Goal: Information Seeking & Learning: Learn about a topic

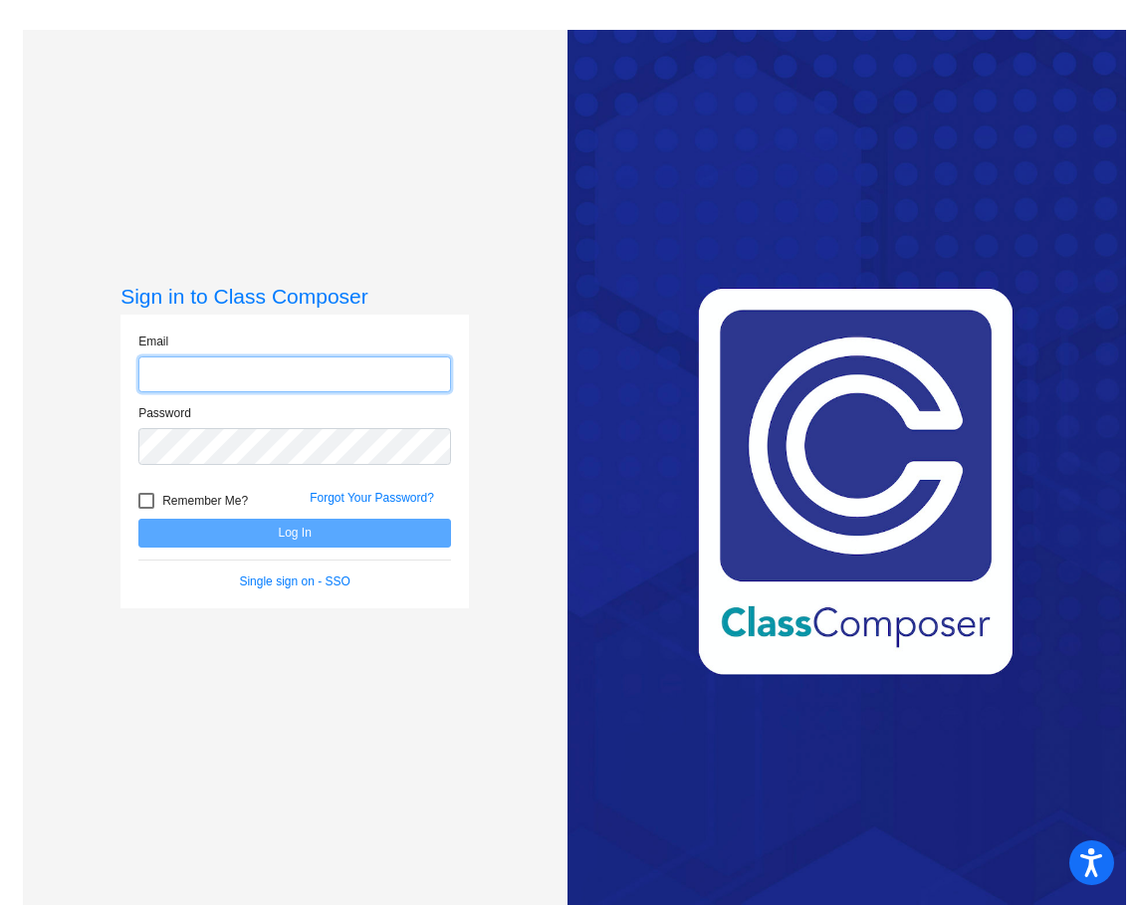
type input "[EMAIL_ADDRESS][PERSON_NAME][DOMAIN_NAME]"
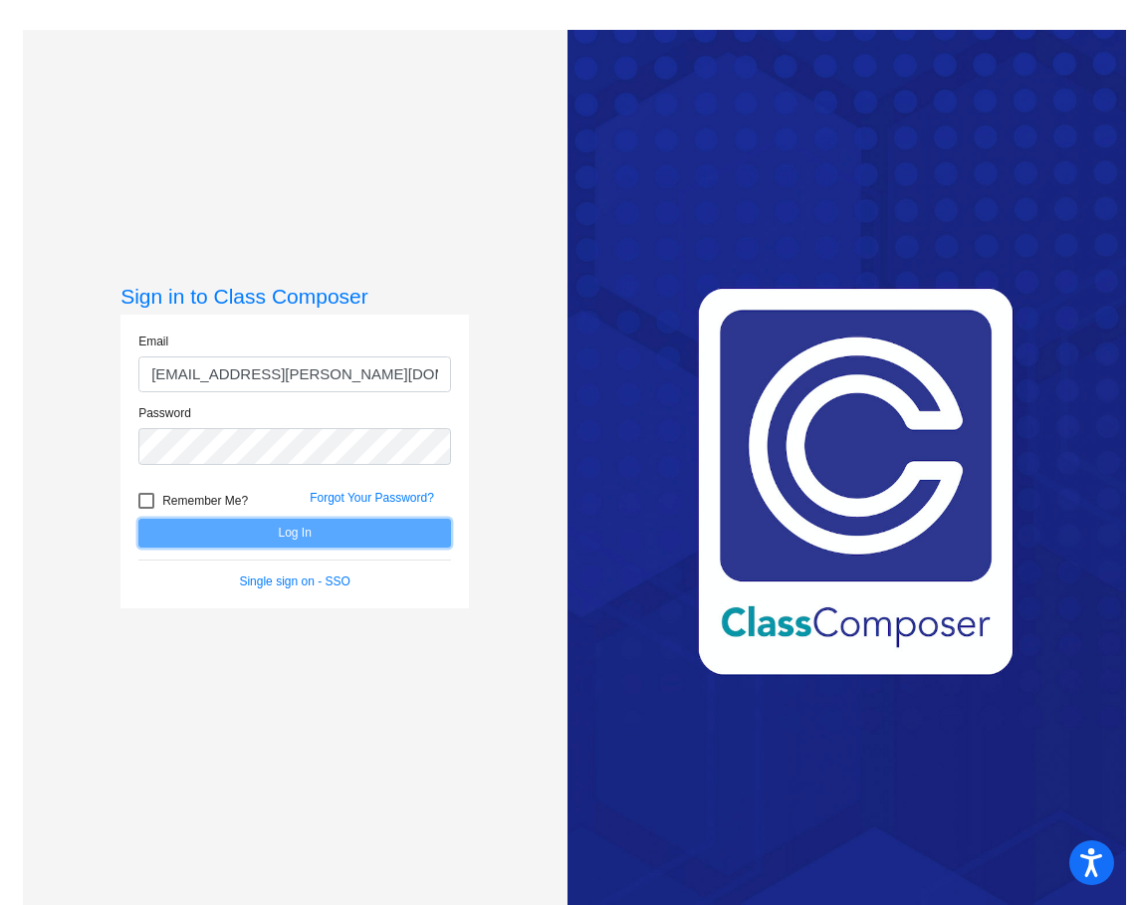
click at [281, 534] on button "Log In" at bounding box center [294, 533] width 313 height 29
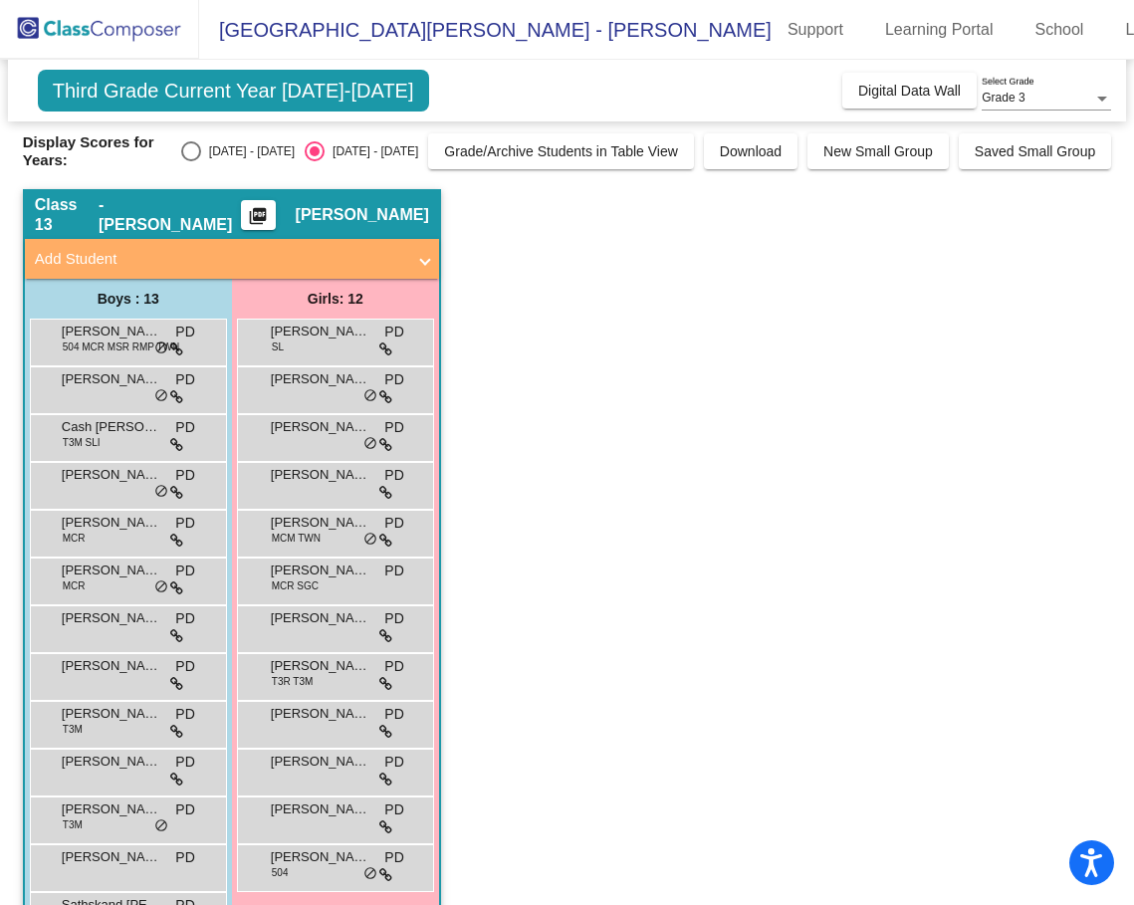
click at [201, 159] on div "Select an option" at bounding box center [191, 151] width 20 height 20
click at [191, 161] on input "[DATE] - [DATE]" at bounding box center [190, 161] width 1 height 1
radio input "true"
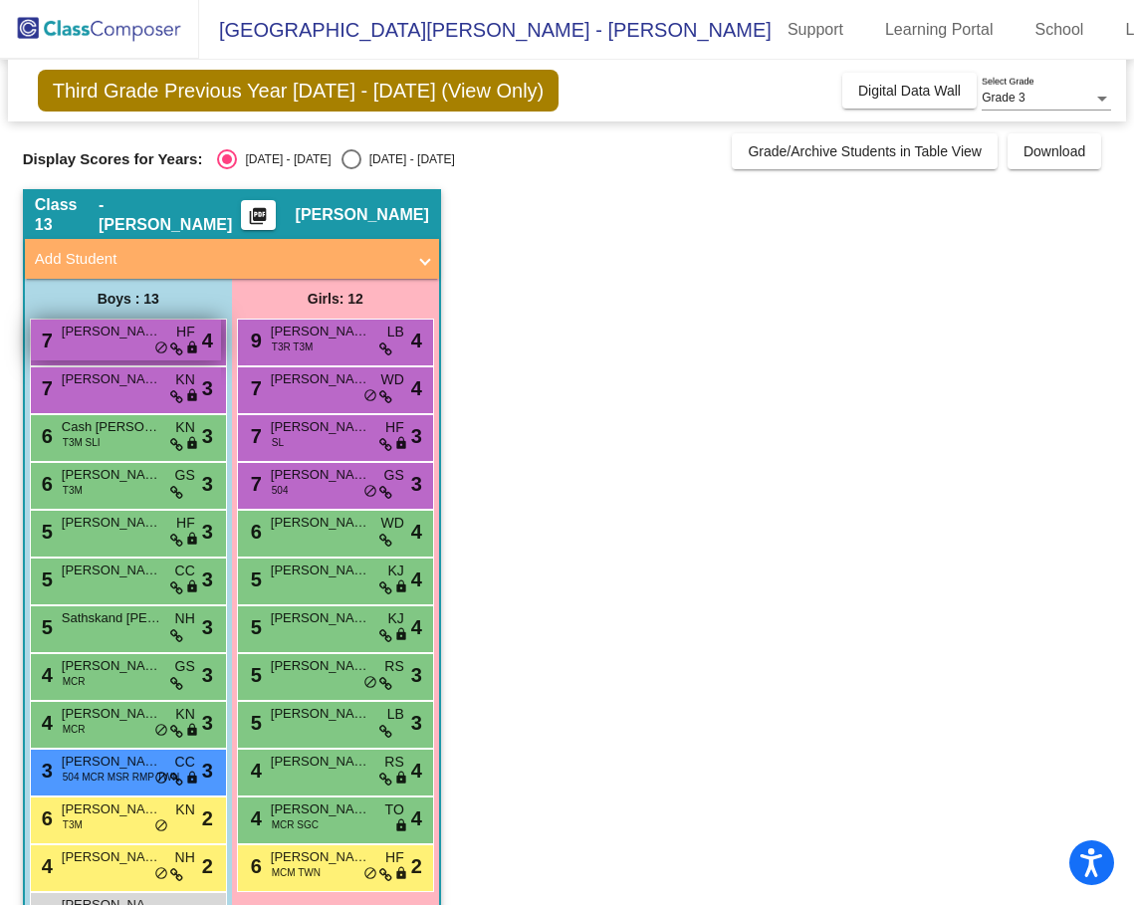
click at [121, 339] on span "[PERSON_NAME]" at bounding box center [112, 332] width 100 height 20
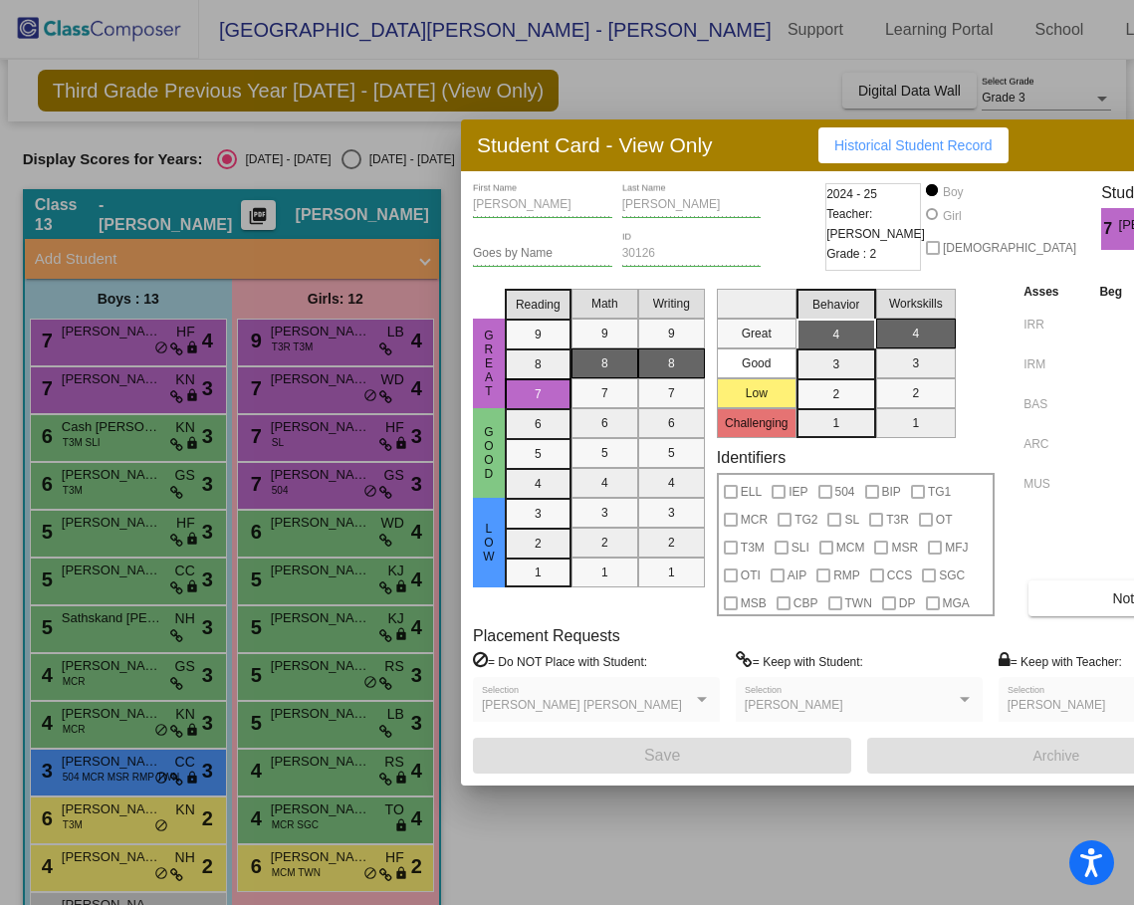
click at [151, 383] on div at bounding box center [567, 452] width 1134 height 905
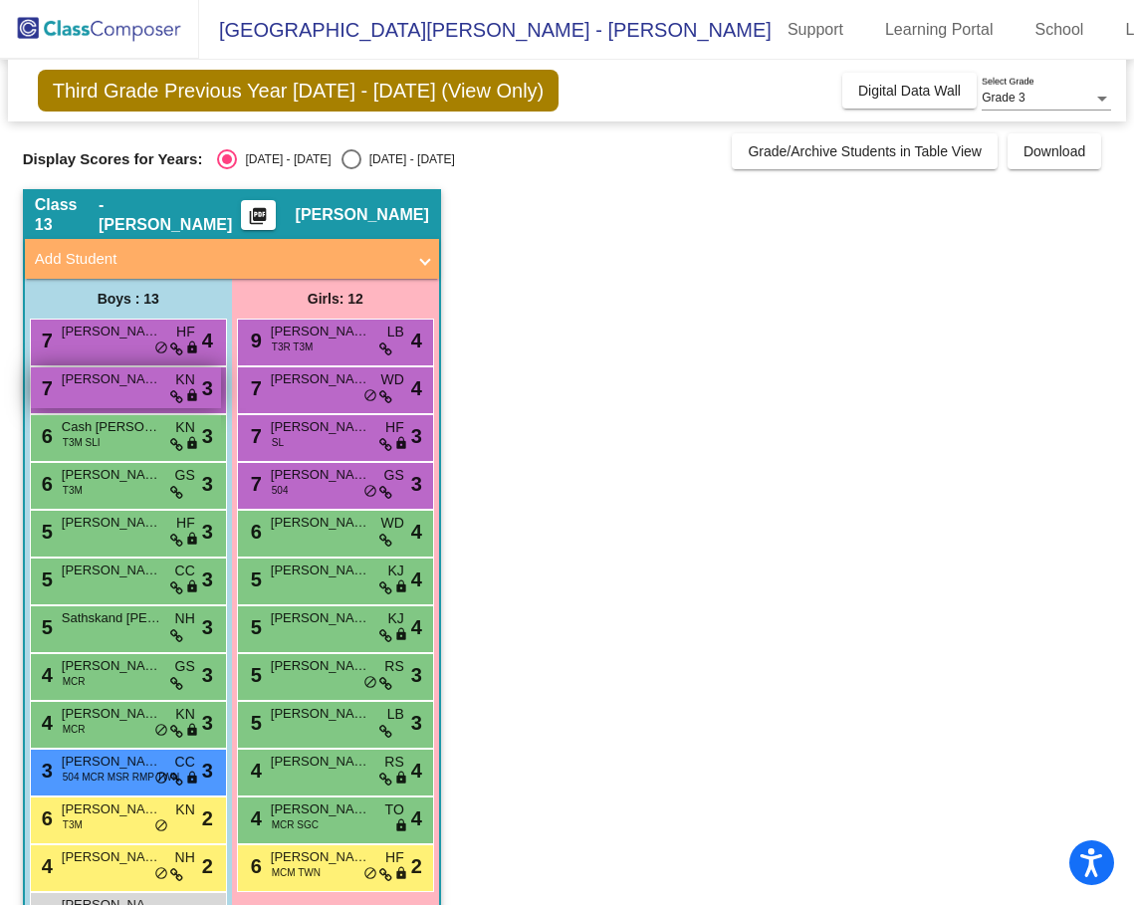
click at [143, 376] on span "[PERSON_NAME]" at bounding box center [112, 379] width 100 height 20
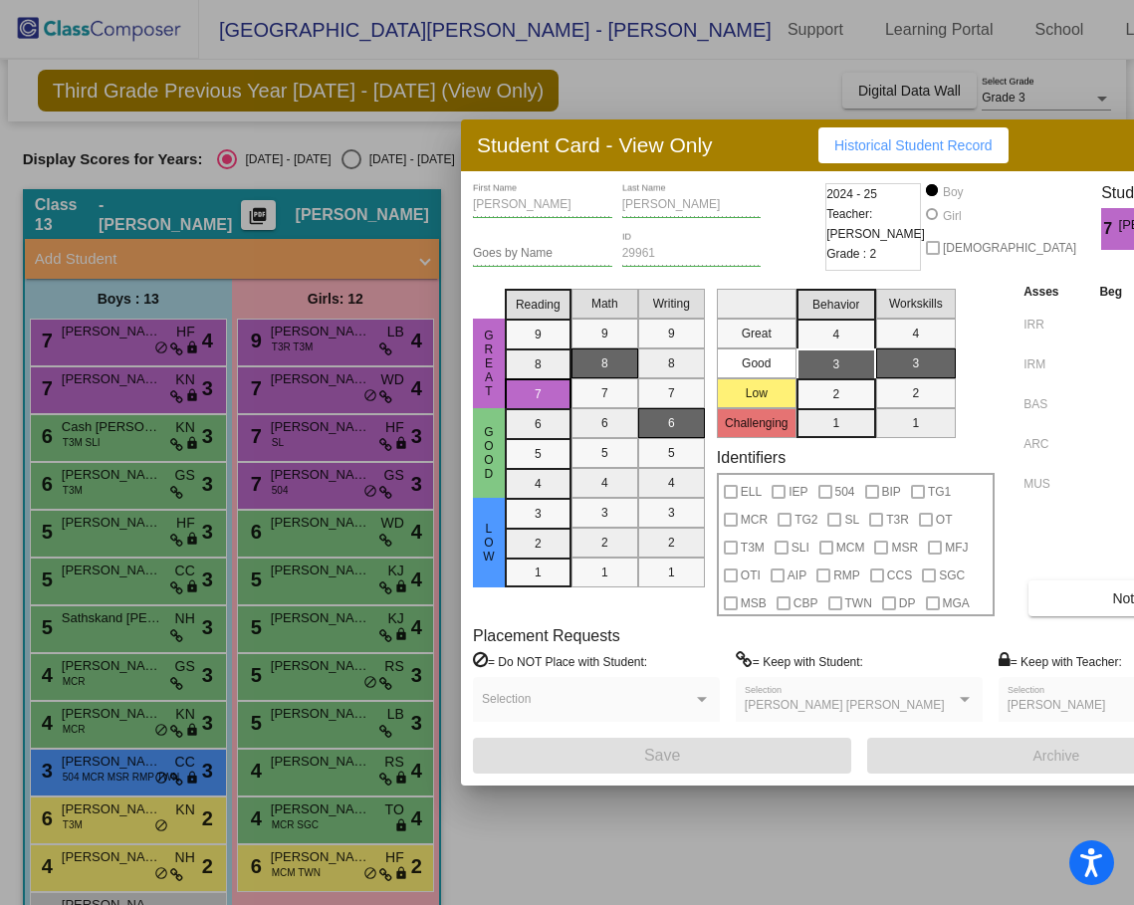
click at [575, 257] on div "Goes by Name" at bounding box center [542, 256] width 139 height 49
click at [574, 257] on div "Goes by Name" at bounding box center [542, 256] width 139 height 49
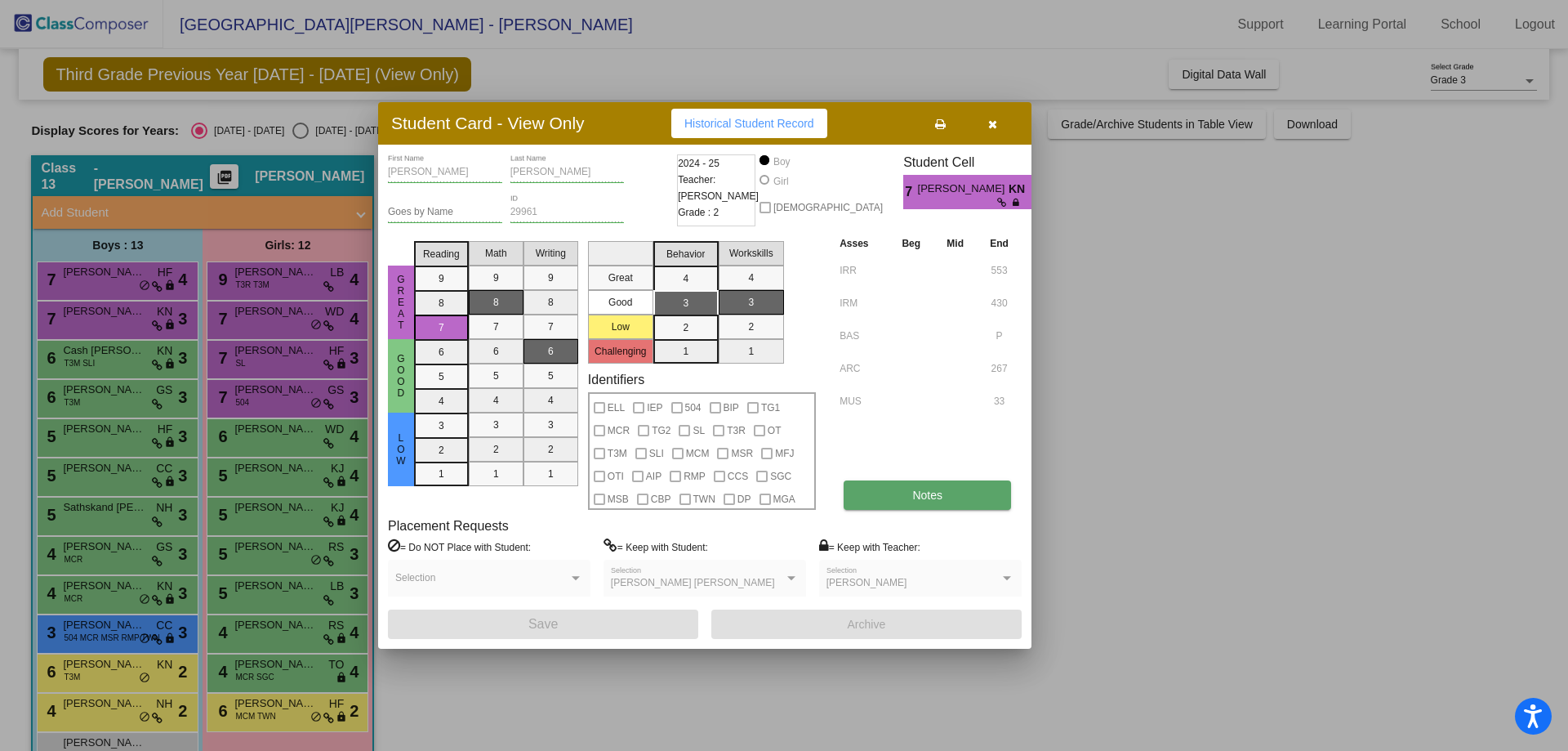
click at [922, 501] on span "Notes" at bounding box center [927, 495] width 30 height 13
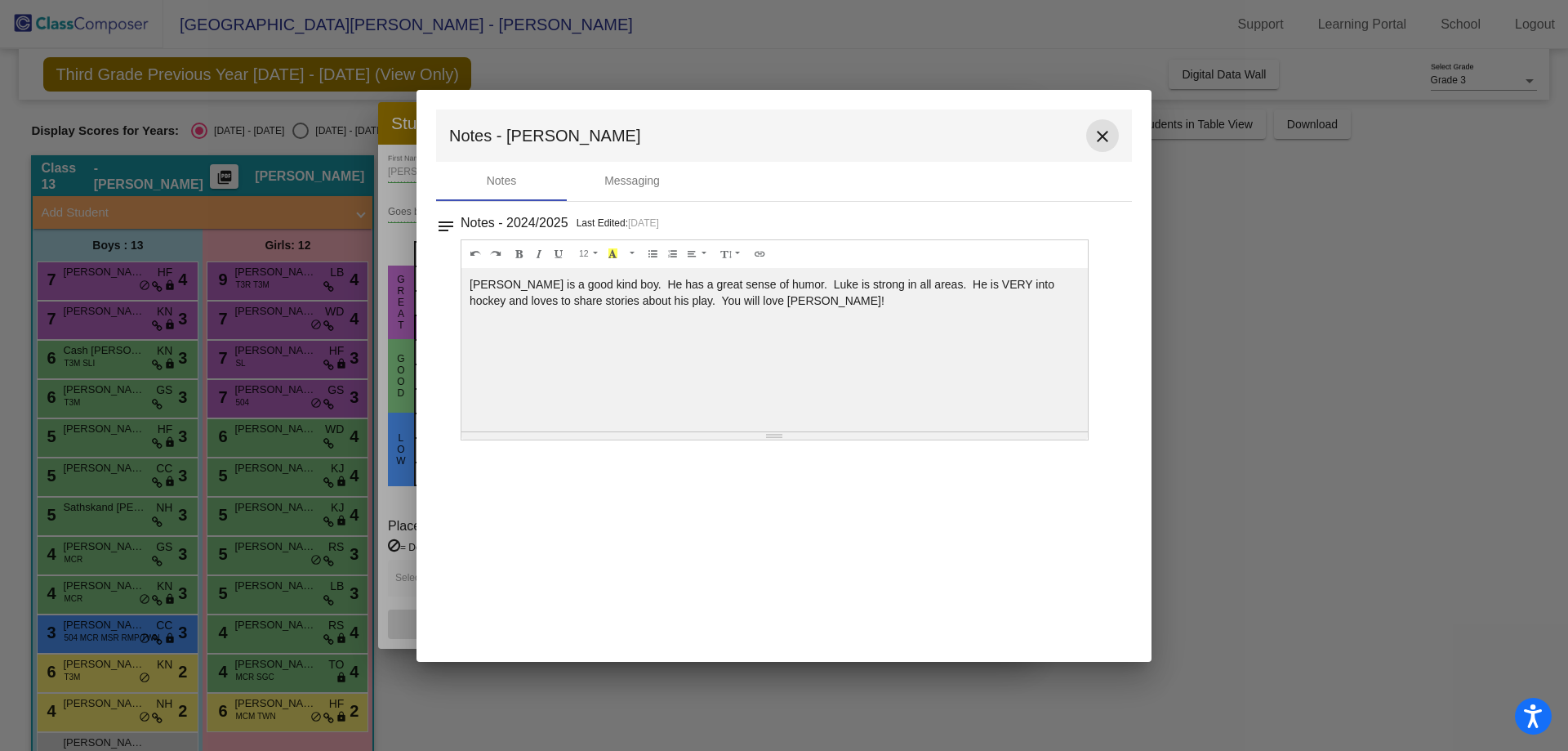
click at [930, 131] on button "close" at bounding box center [1103, 135] width 33 height 33
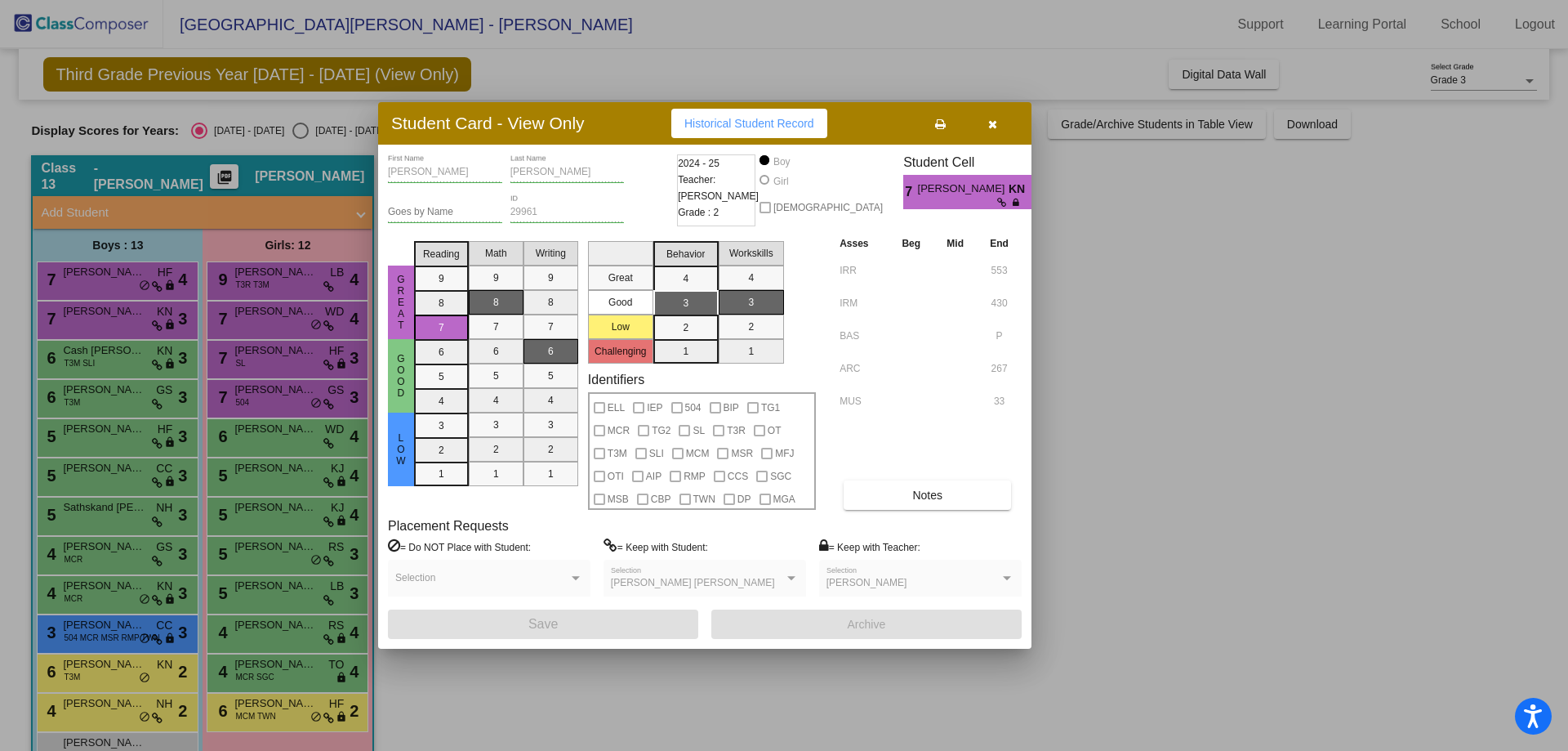
click at [930, 307] on div at bounding box center [784, 375] width 1568 height 751
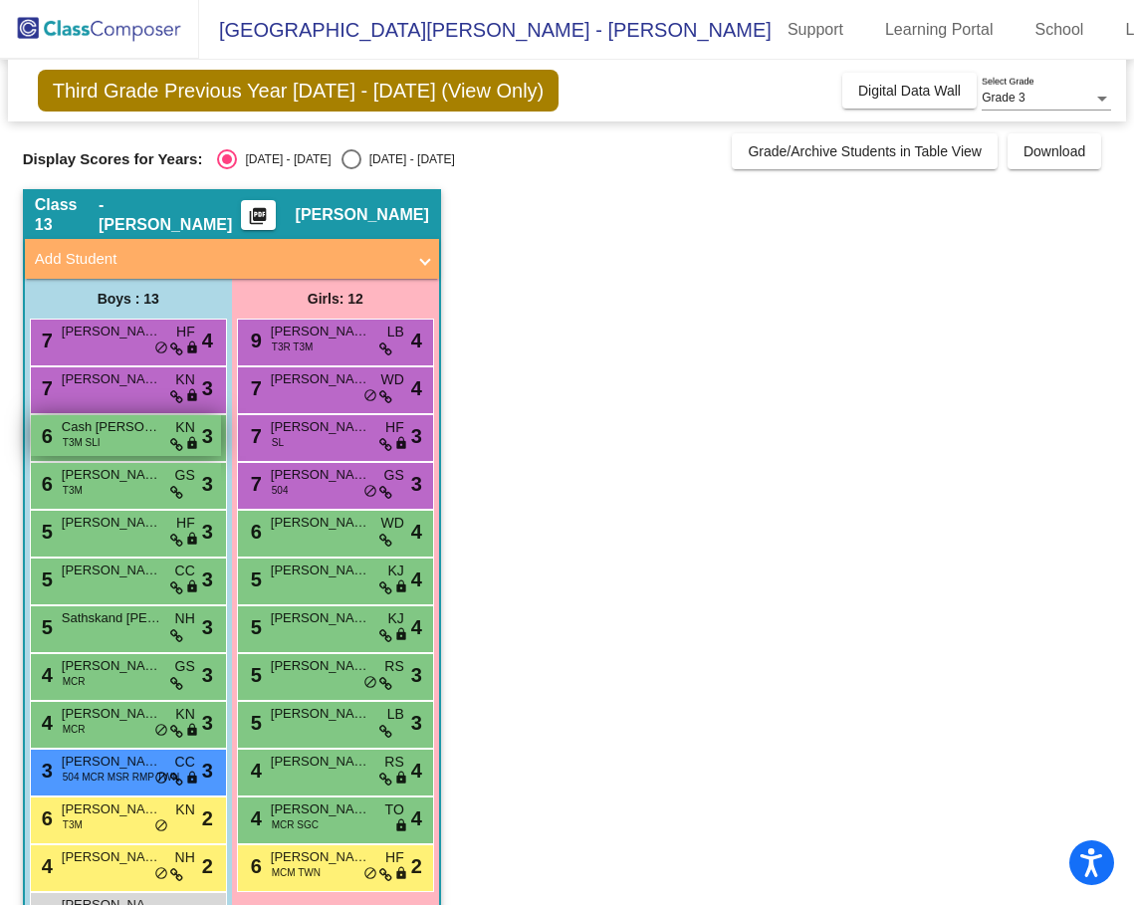
click at [108, 441] on div "6 Cash [PERSON_NAME] T3M SLI KN lock do_not_disturb_alt 3" at bounding box center [126, 435] width 190 height 41
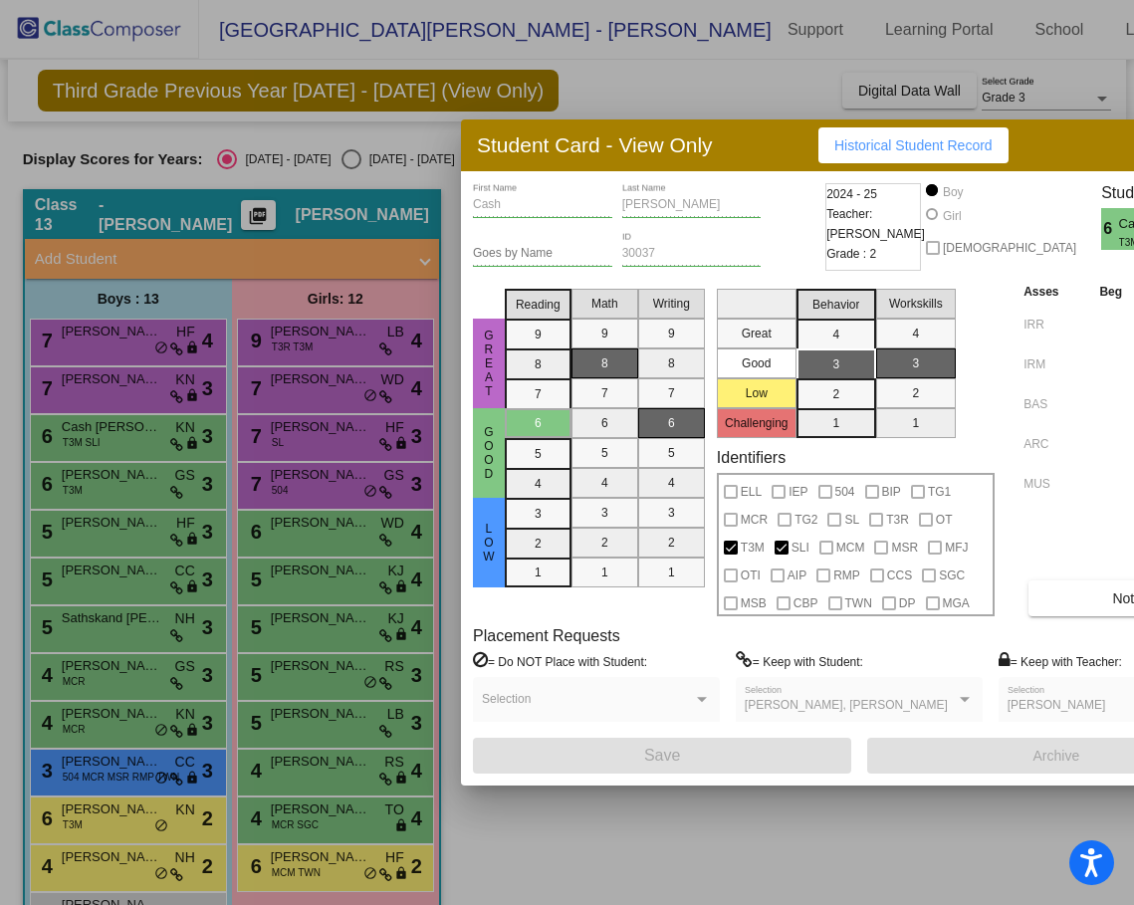
click at [101, 505] on div at bounding box center [567, 452] width 1134 height 905
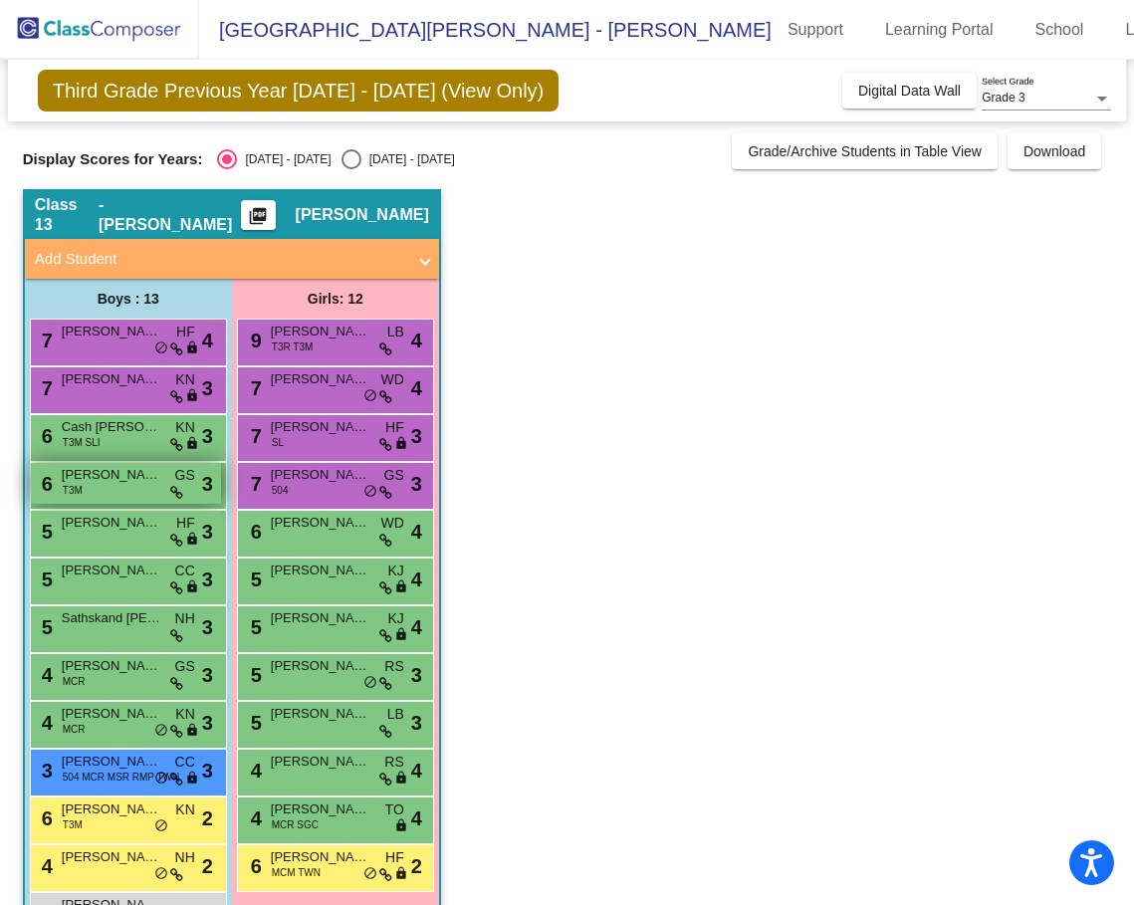
click at [98, 493] on div "6 [PERSON_NAME] T3M GS lock do_not_disturb_alt 3" at bounding box center [126, 483] width 190 height 41
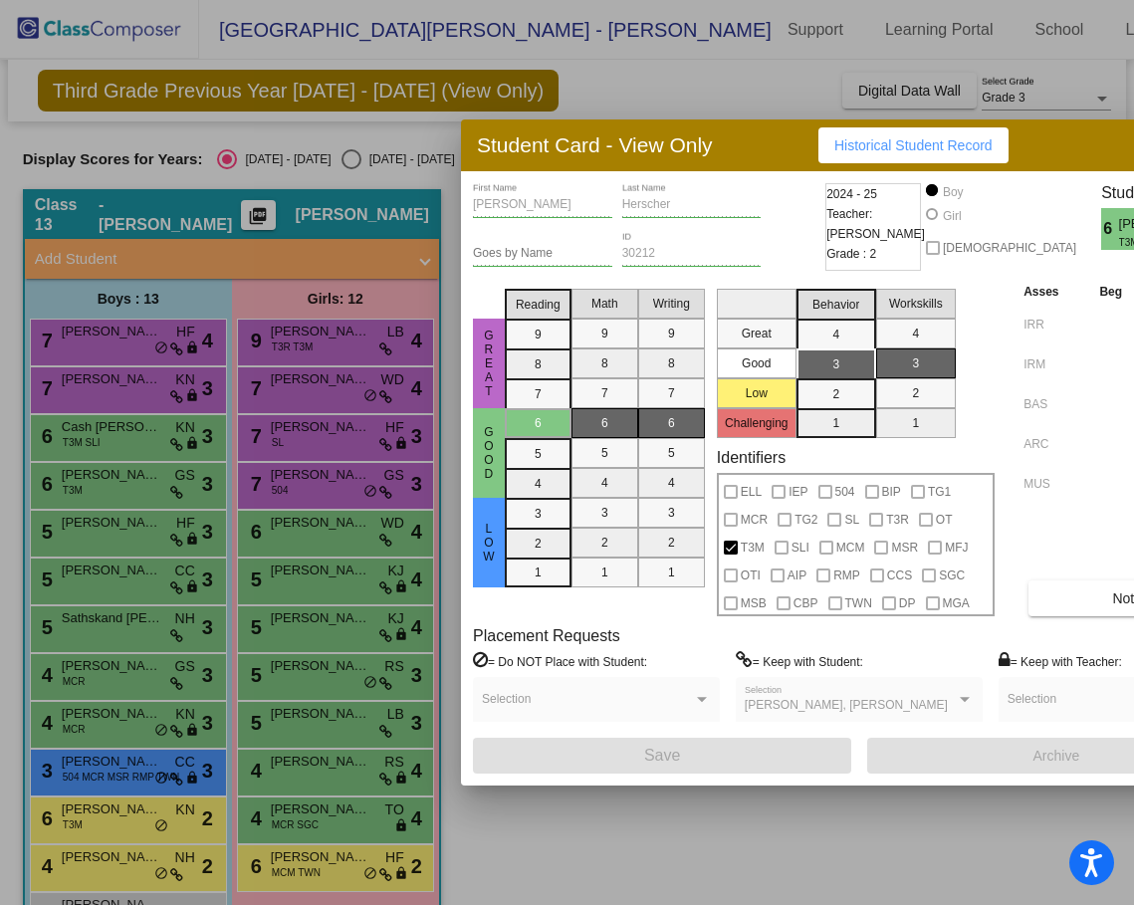
click at [89, 515] on div at bounding box center [567, 452] width 1134 height 905
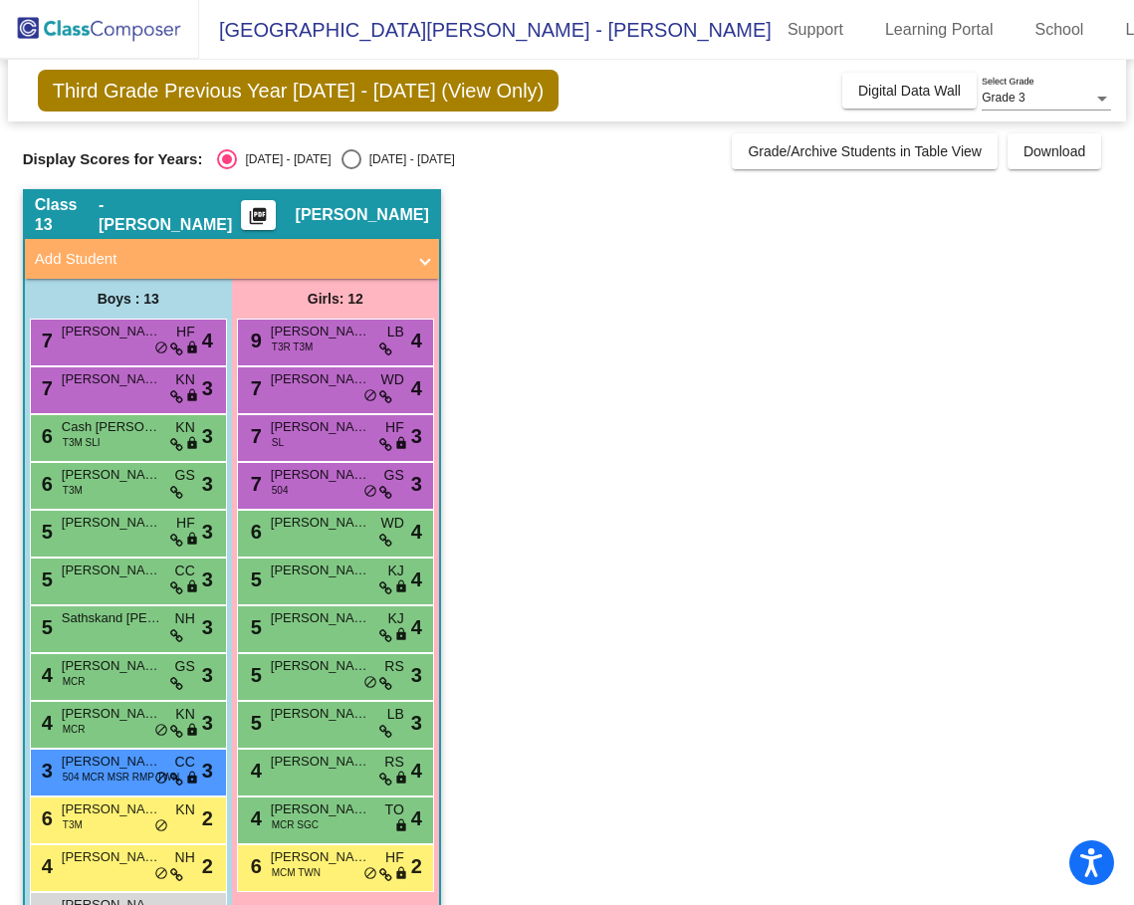
click at [89, 515] on span "[PERSON_NAME]" at bounding box center [112, 523] width 100 height 20
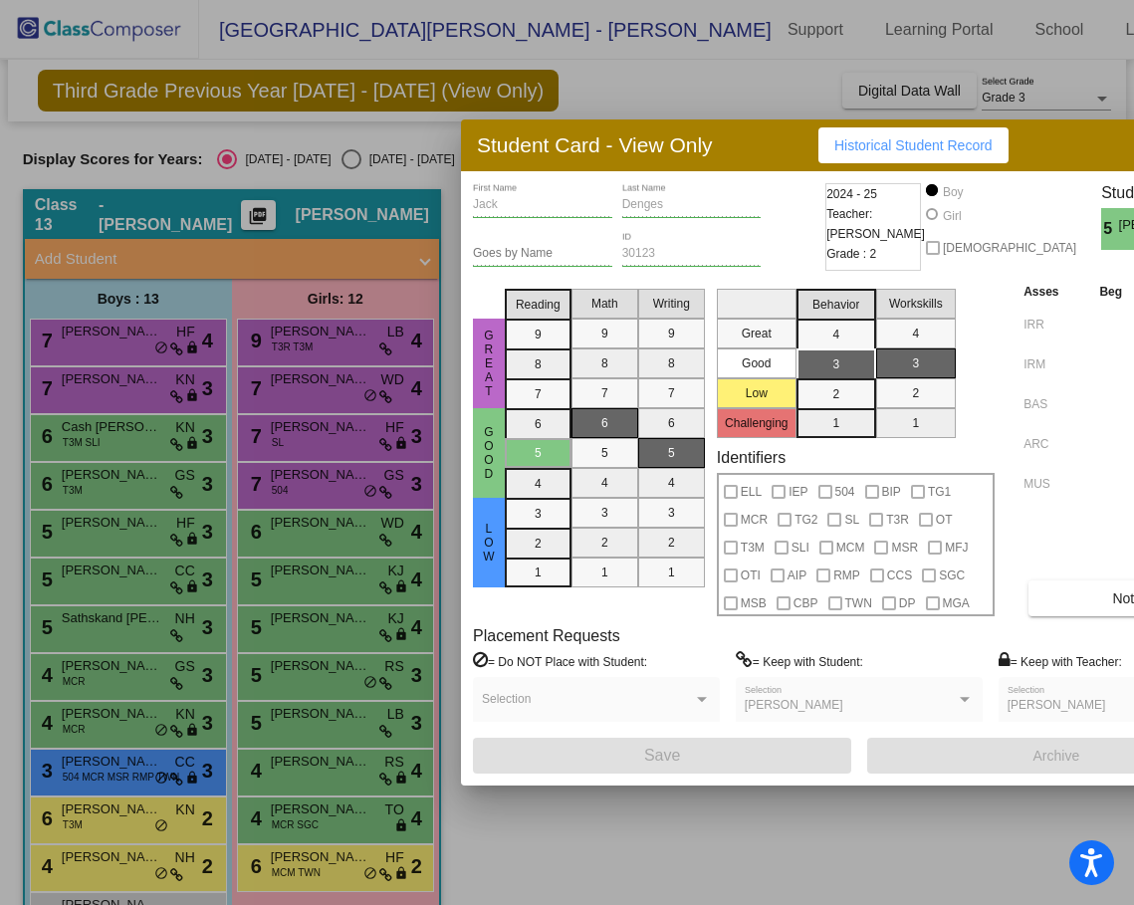
click at [106, 576] on div at bounding box center [567, 452] width 1134 height 905
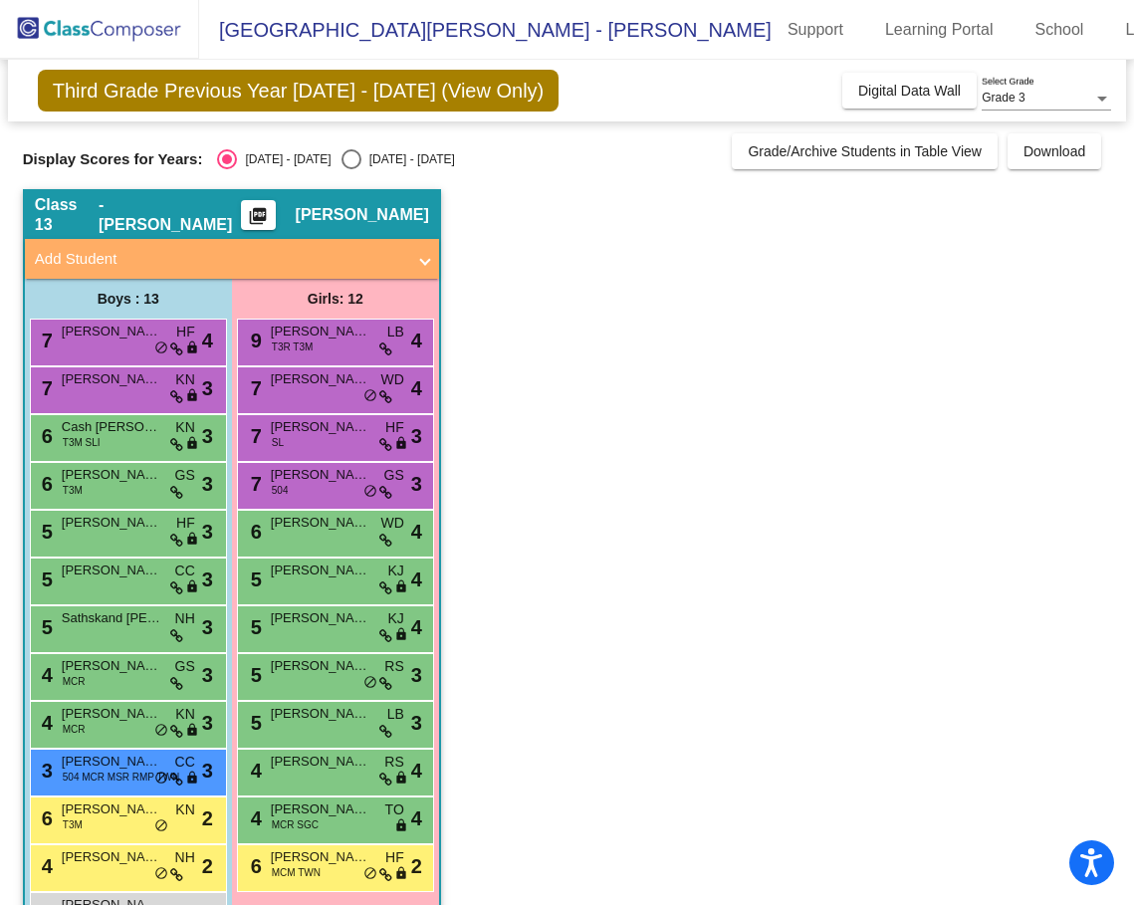
click at [106, 576] on span "[PERSON_NAME] [PERSON_NAME]" at bounding box center [112, 570] width 100 height 20
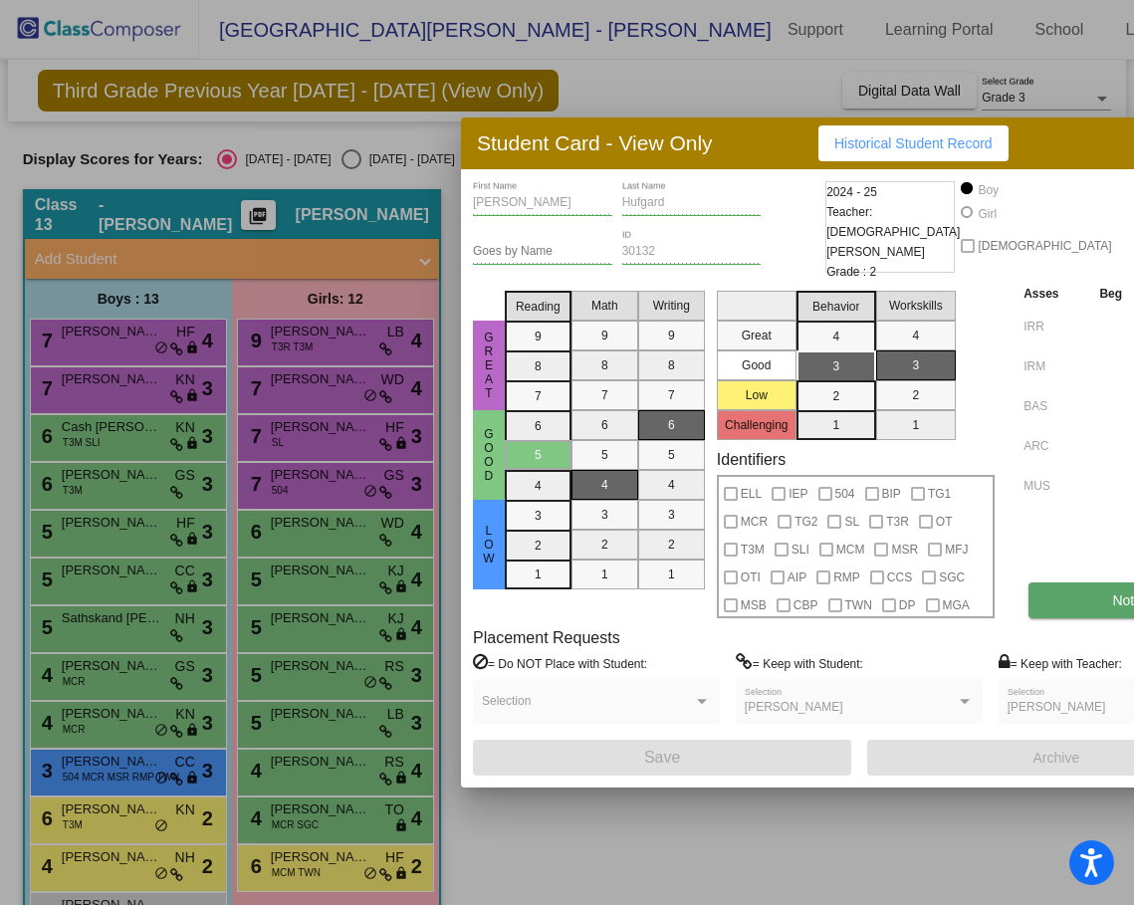
click at [1112, 608] on span "Notes" at bounding box center [1130, 600] width 37 height 16
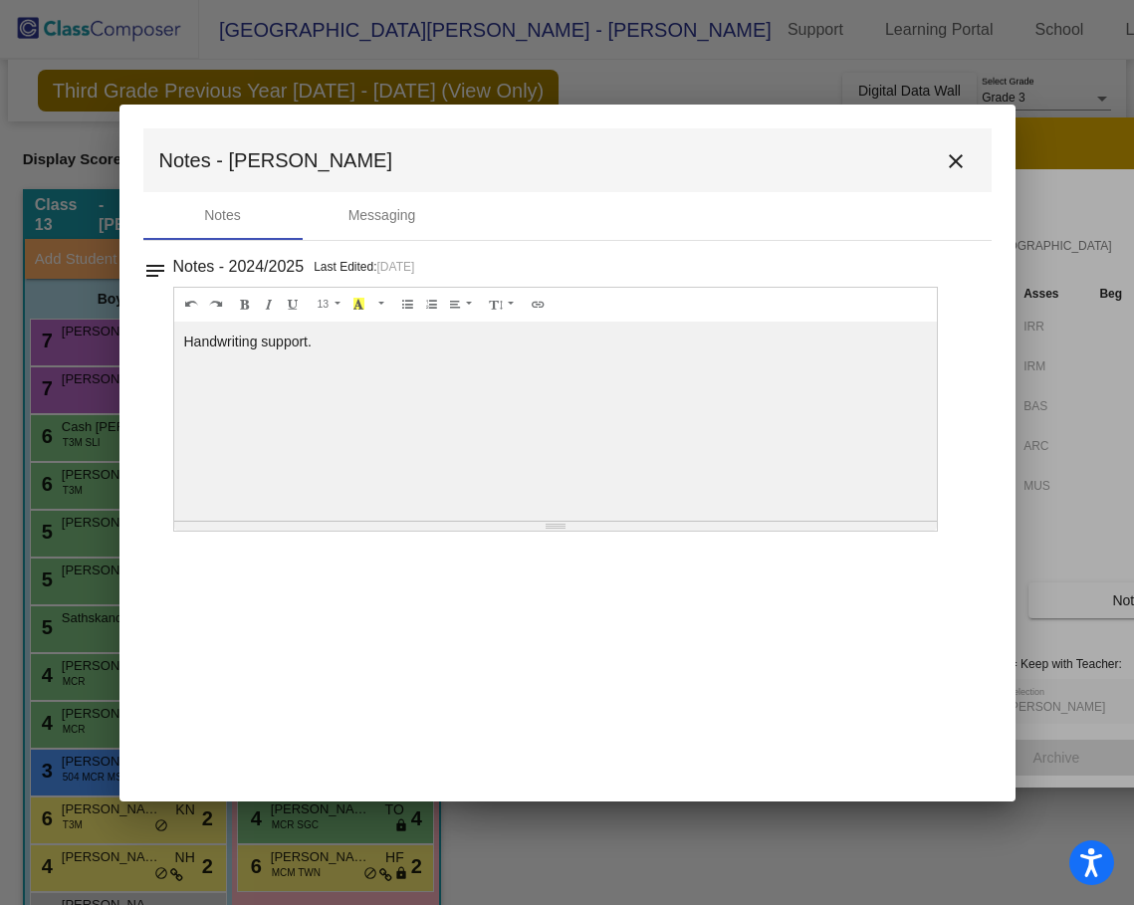
click at [971, 157] on button "close" at bounding box center [956, 160] width 40 height 40
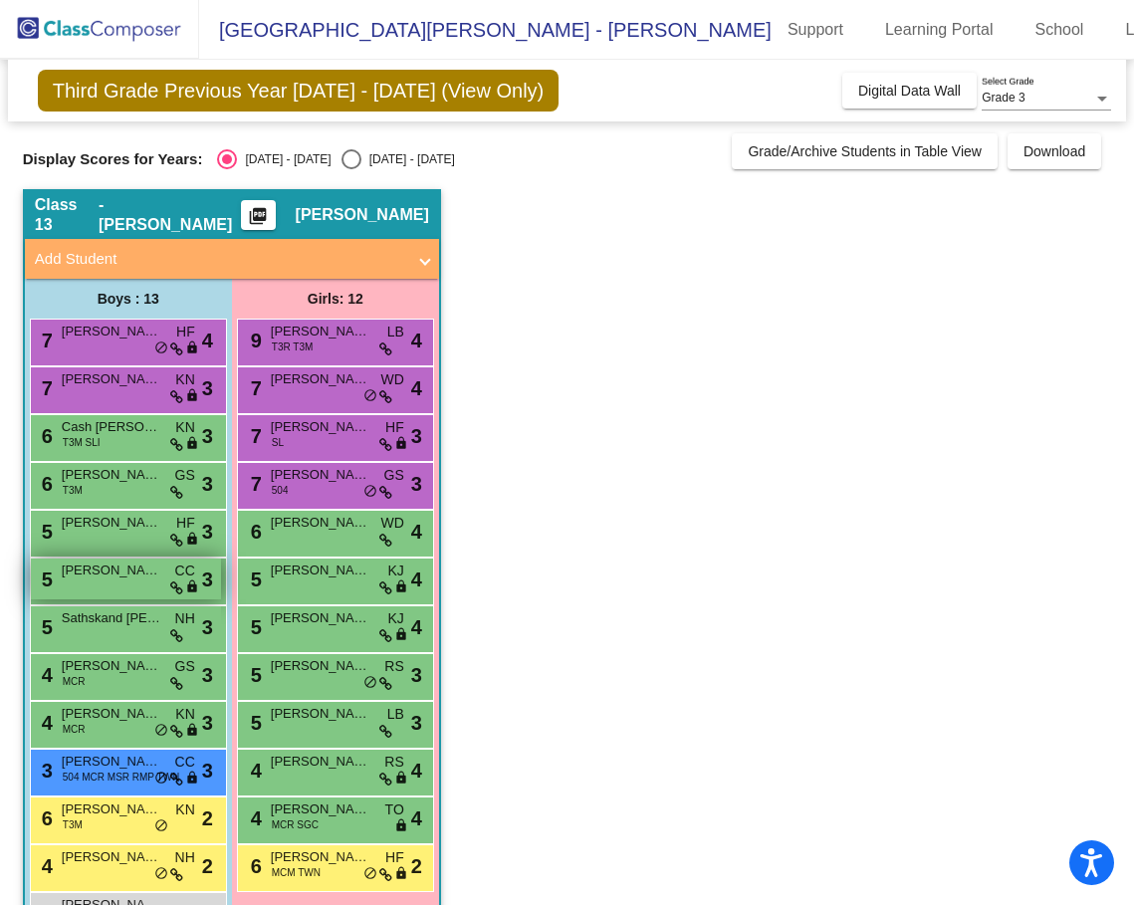
click at [105, 561] on span "[PERSON_NAME] [PERSON_NAME]" at bounding box center [112, 570] width 100 height 20
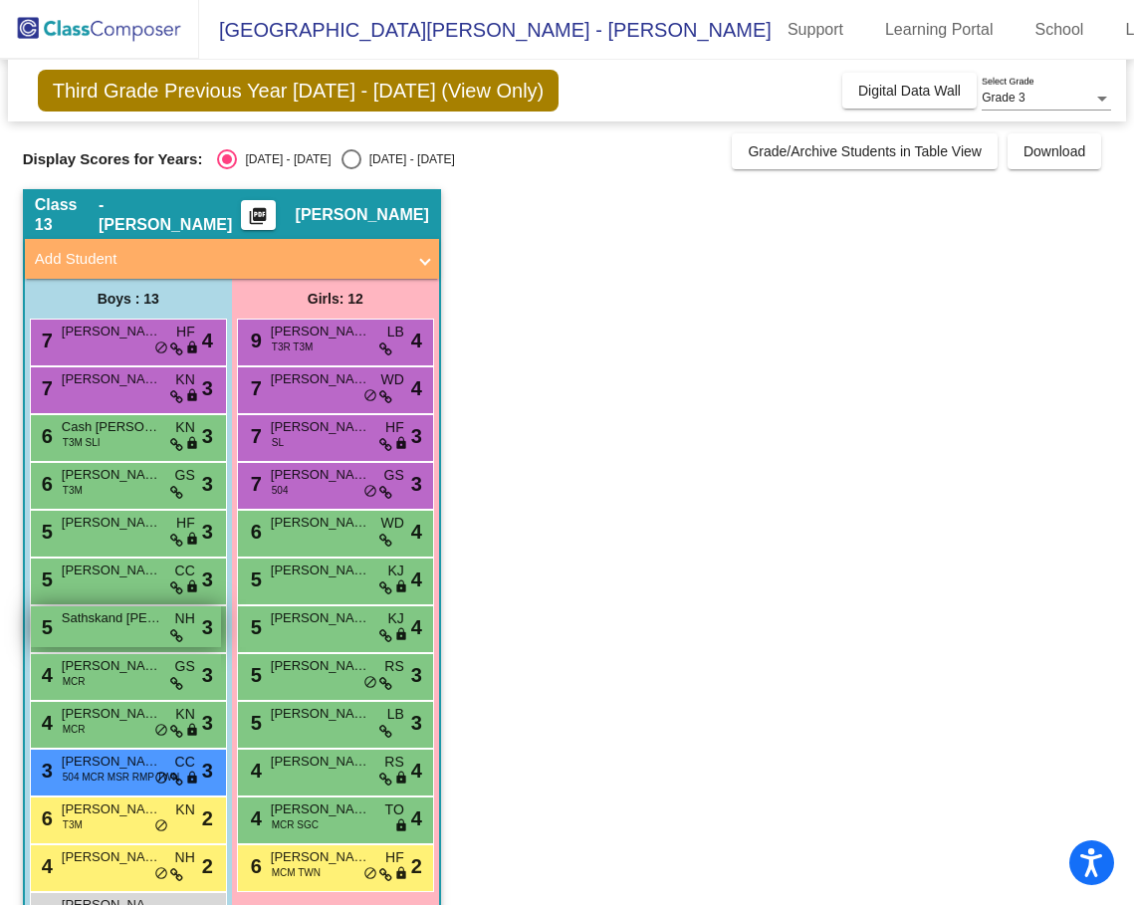
click at [86, 619] on span "Sathskand [PERSON_NAME]" at bounding box center [112, 618] width 100 height 20
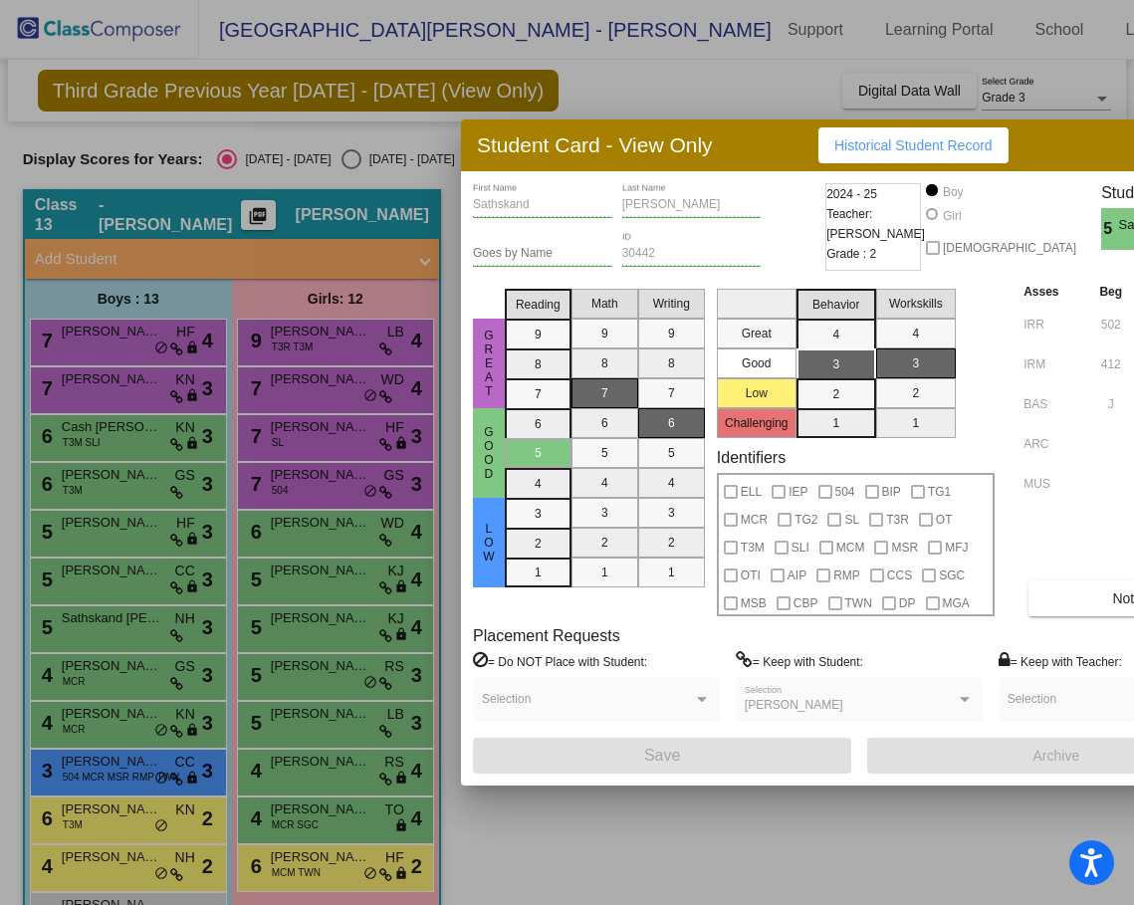
click at [499, 232] on div "Goes by Name" at bounding box center [542, 249] width 139 height 34
click at [1039, 604] on button "Notes" at bounding box center [1130, 598] width 204 height 36
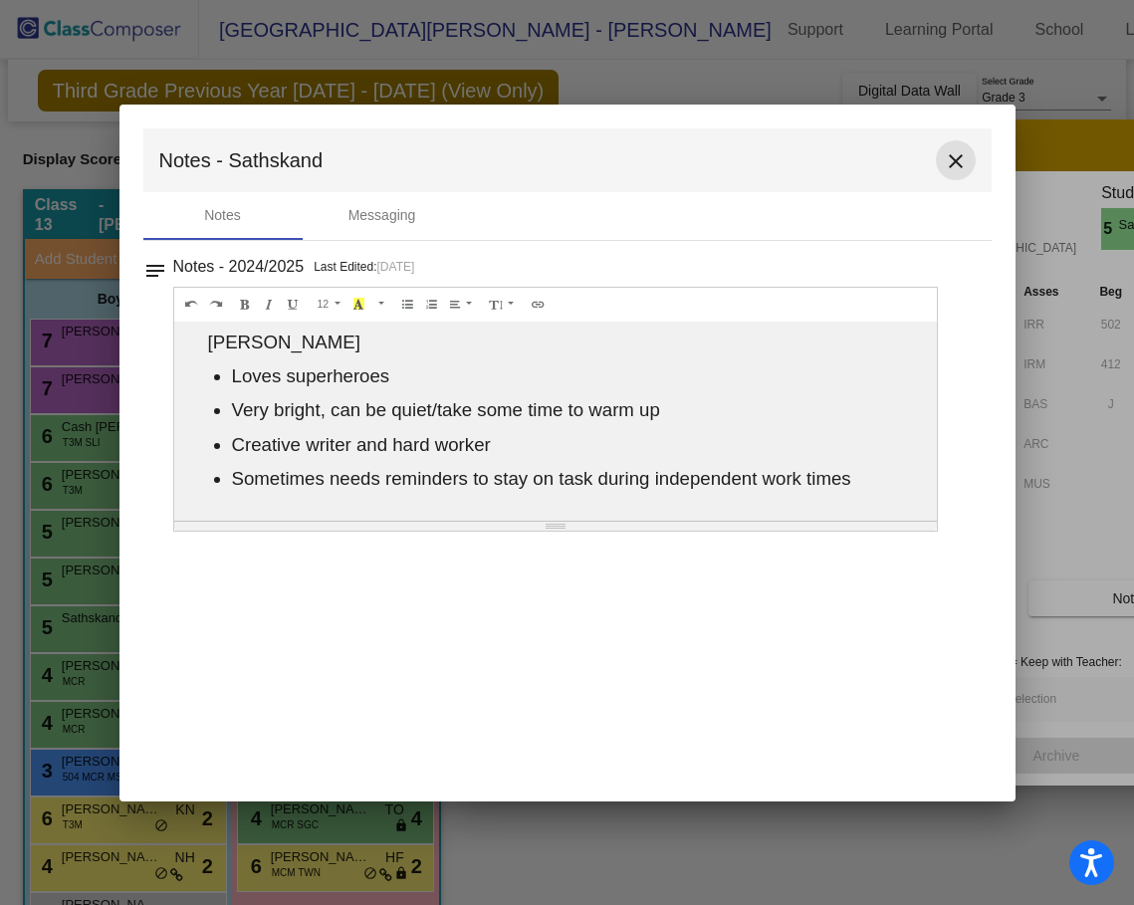
click at [958, 168] on mat-icon "close" at bounding box center [956, 161] width 24 height 24
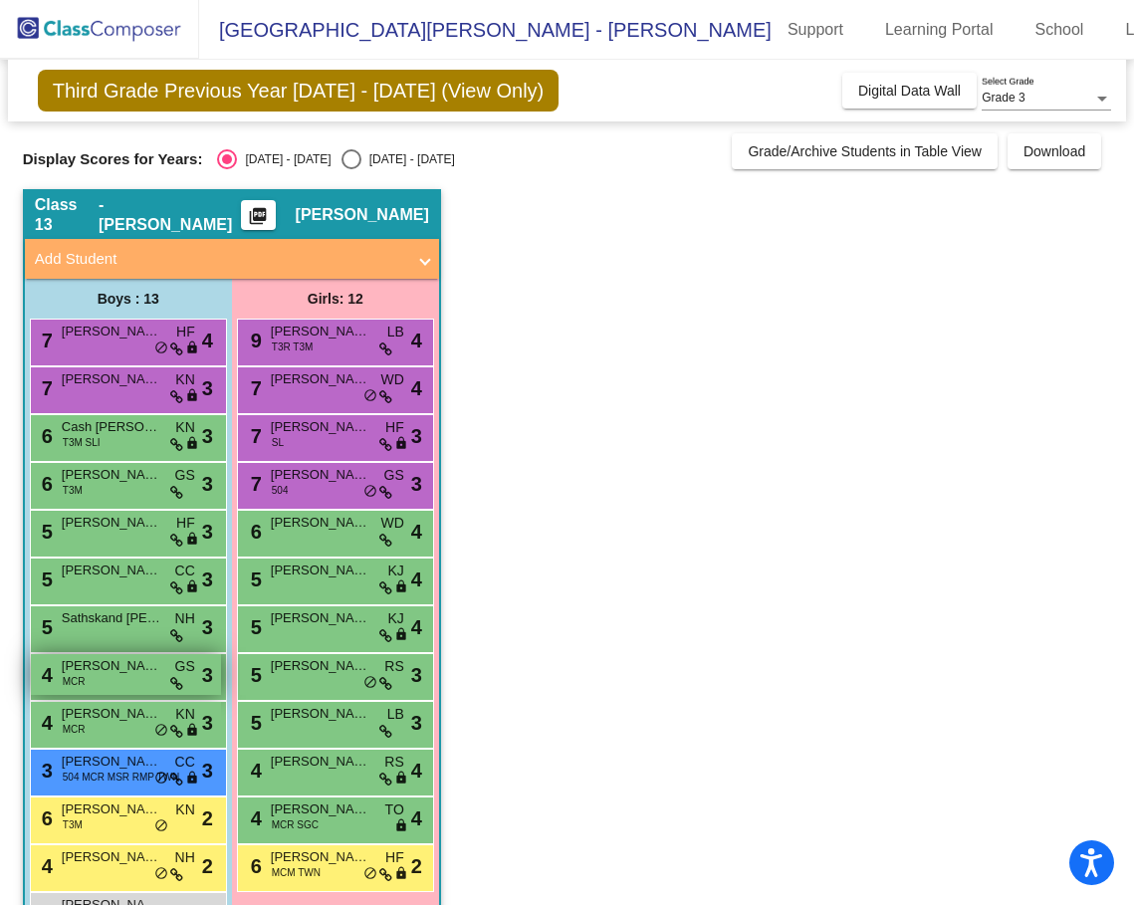
click at [107, 661] on span "[PERSON_NAME]" at bounding box center [112, 666] width 100 height 20
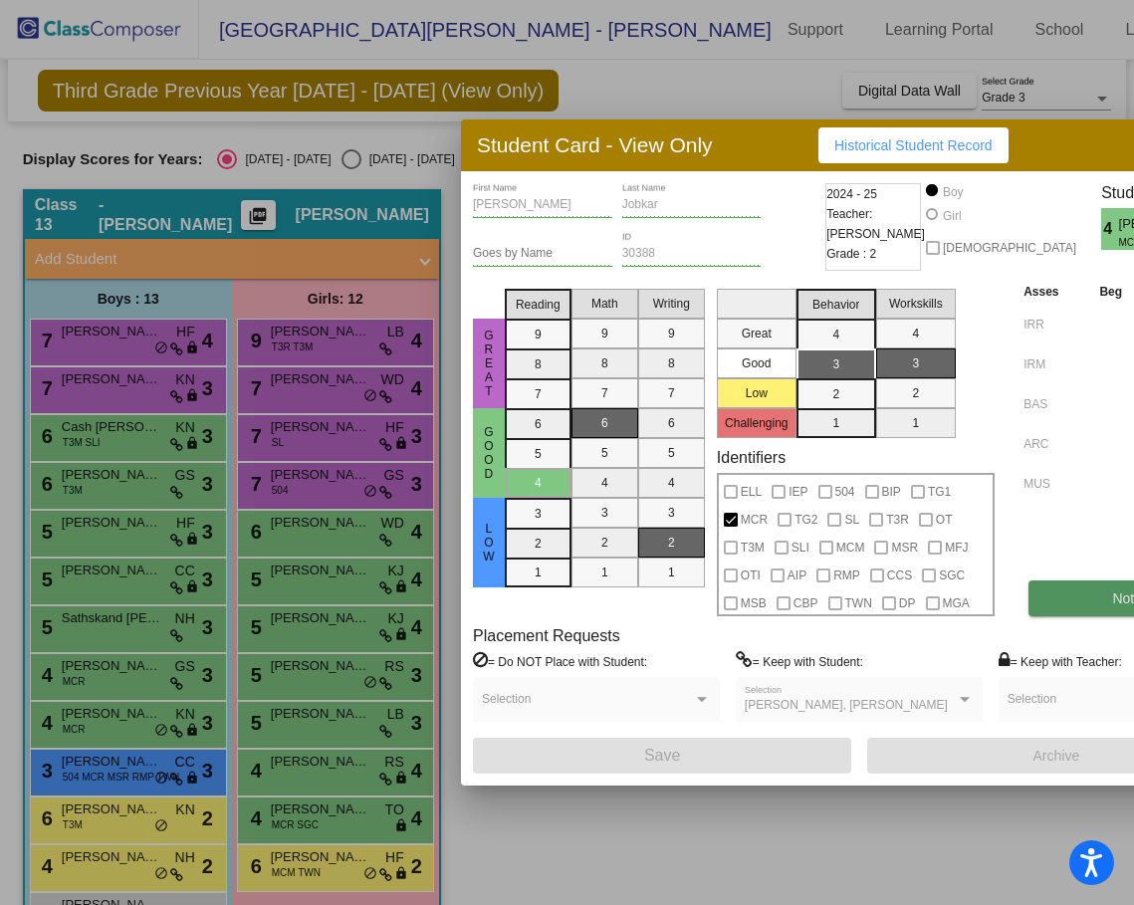
click at [1028, 601] on button "Notes" at bounding box center [1130, 598] width 204 height 36
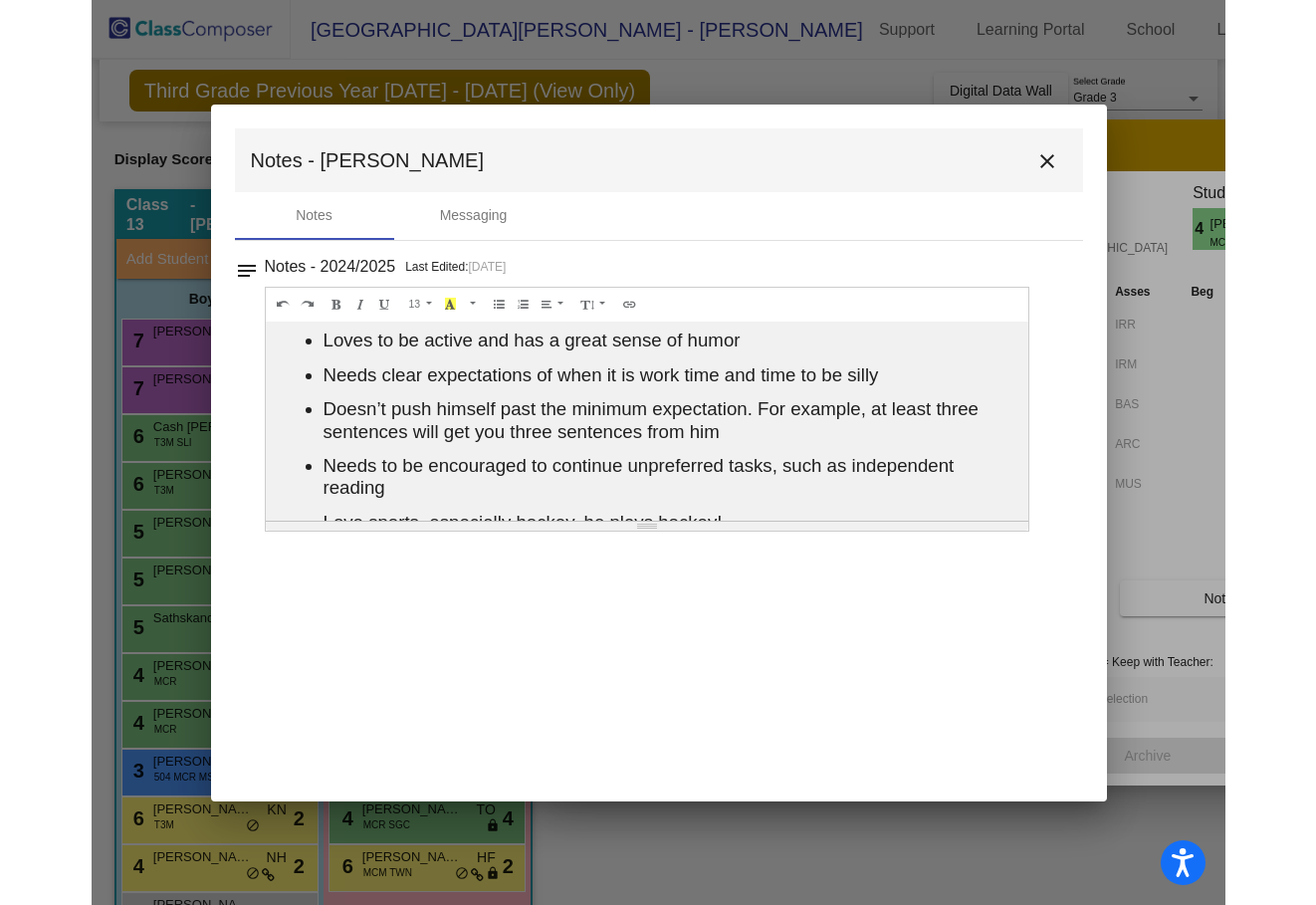
scroll to position [105, 0]
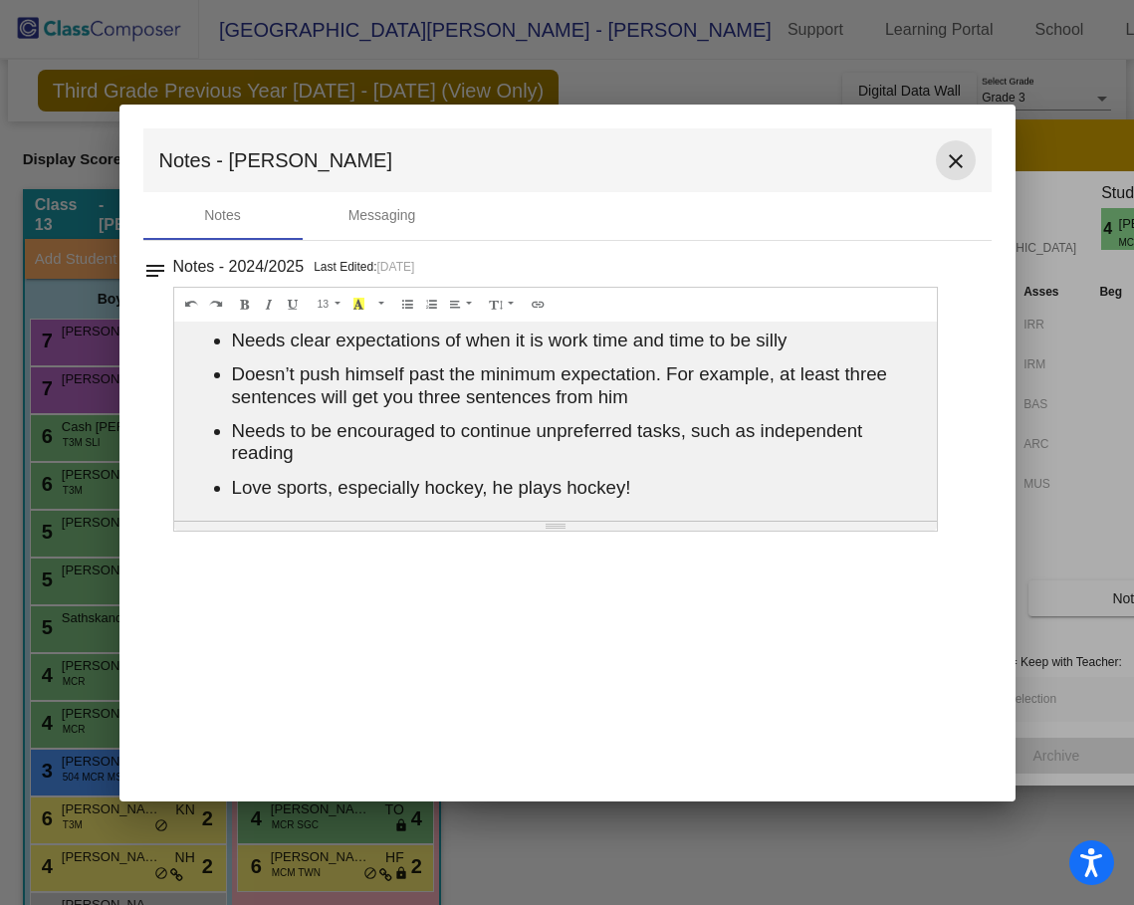
click at [959, 161] on mat-icon "close" at bounding box center [956, 161] width 24 height 24
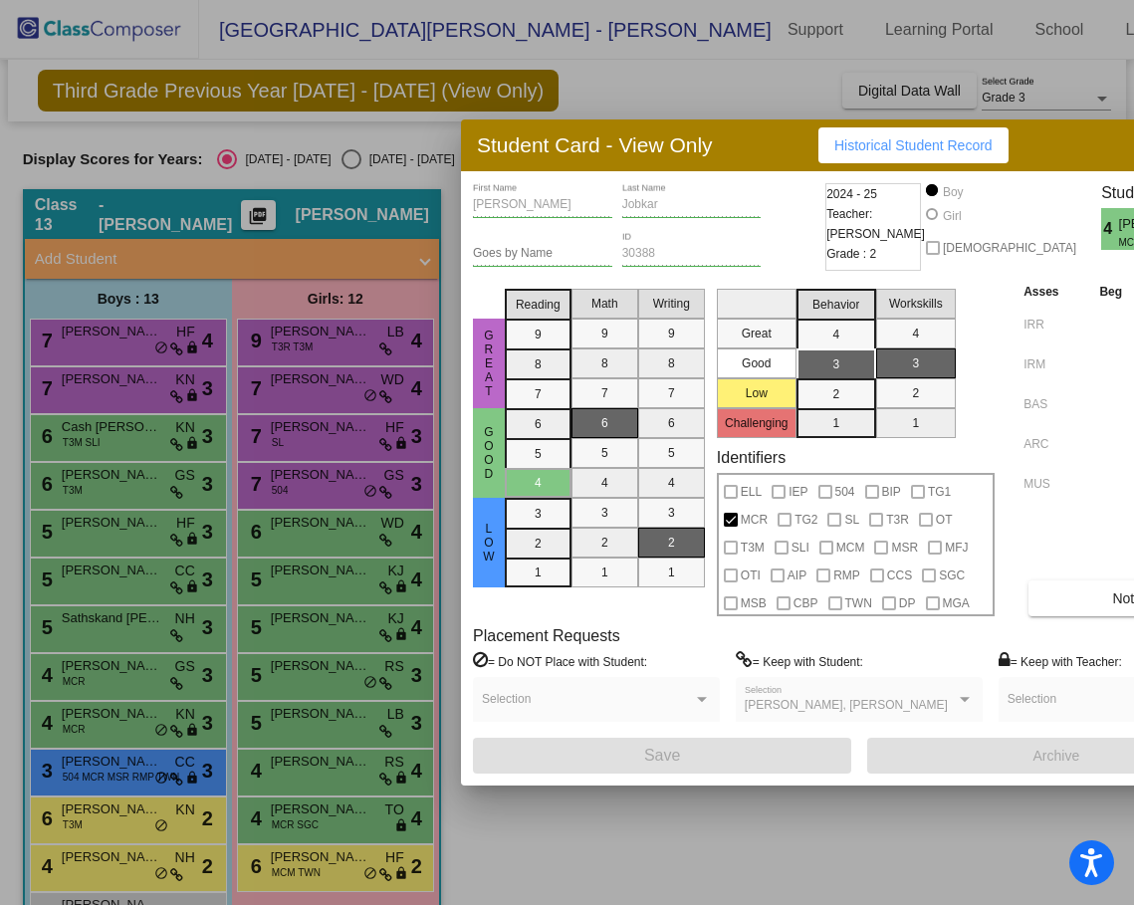
click at [105, 735] on div at bounding box center [567, 452] width 1134 height 905
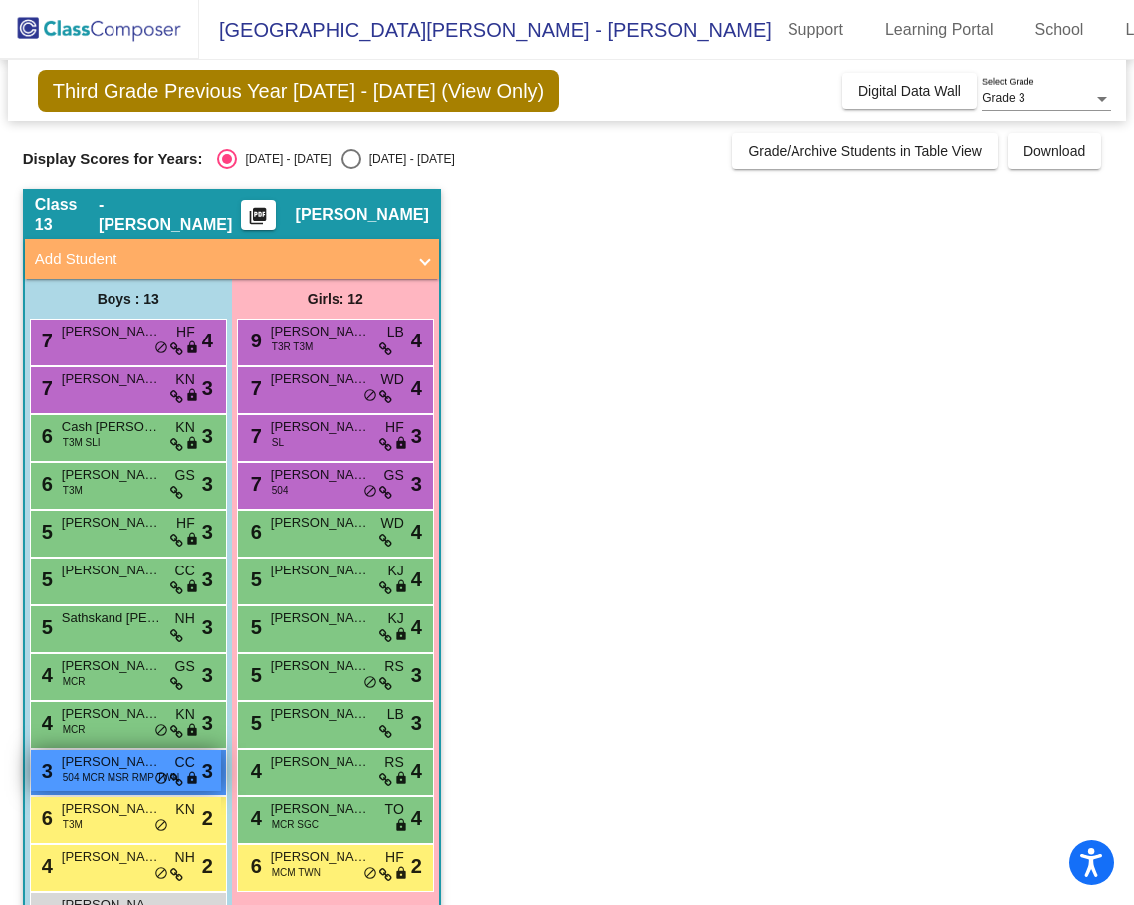
click at [100, 766] on span "[PERSON_NAME]" at bounding box center [112, 762] width 100 height 20
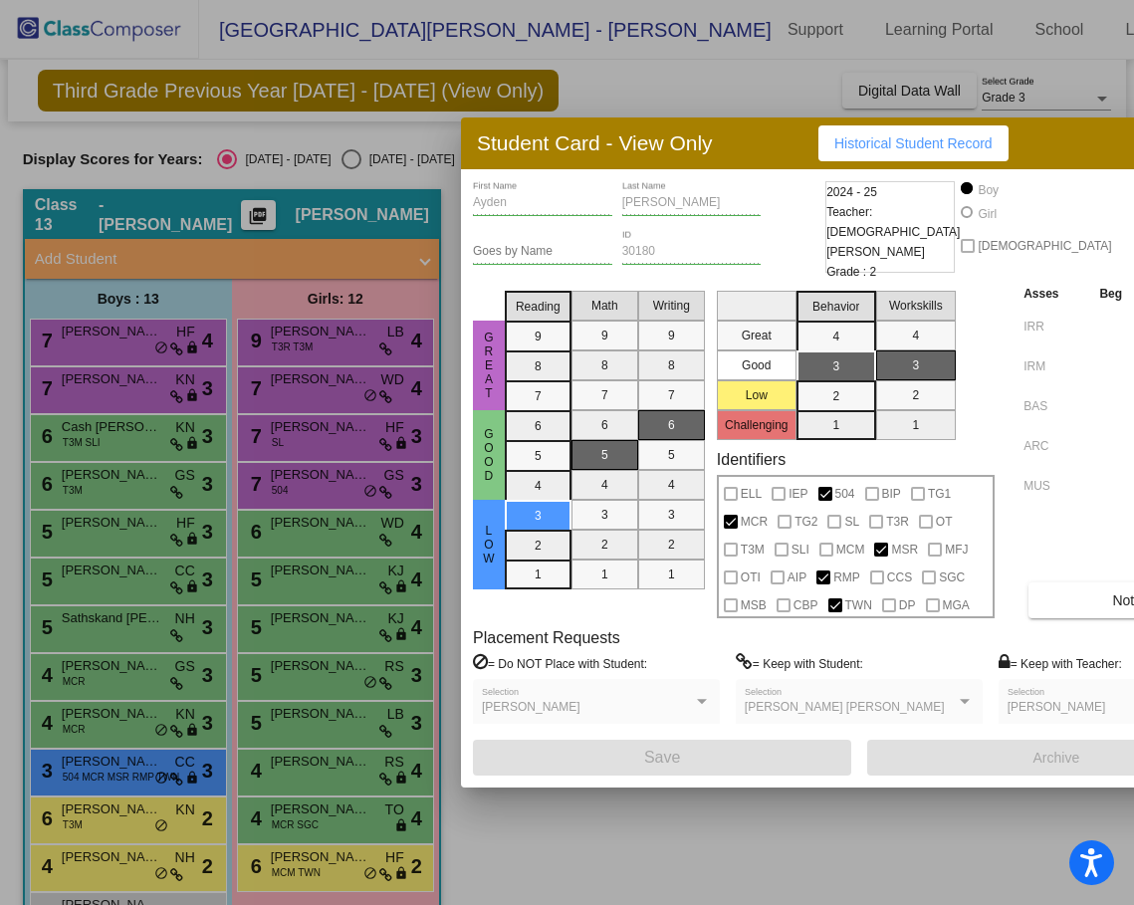
click at [96, 813] on div at bounding box center [567, 452] width 1134 height 905
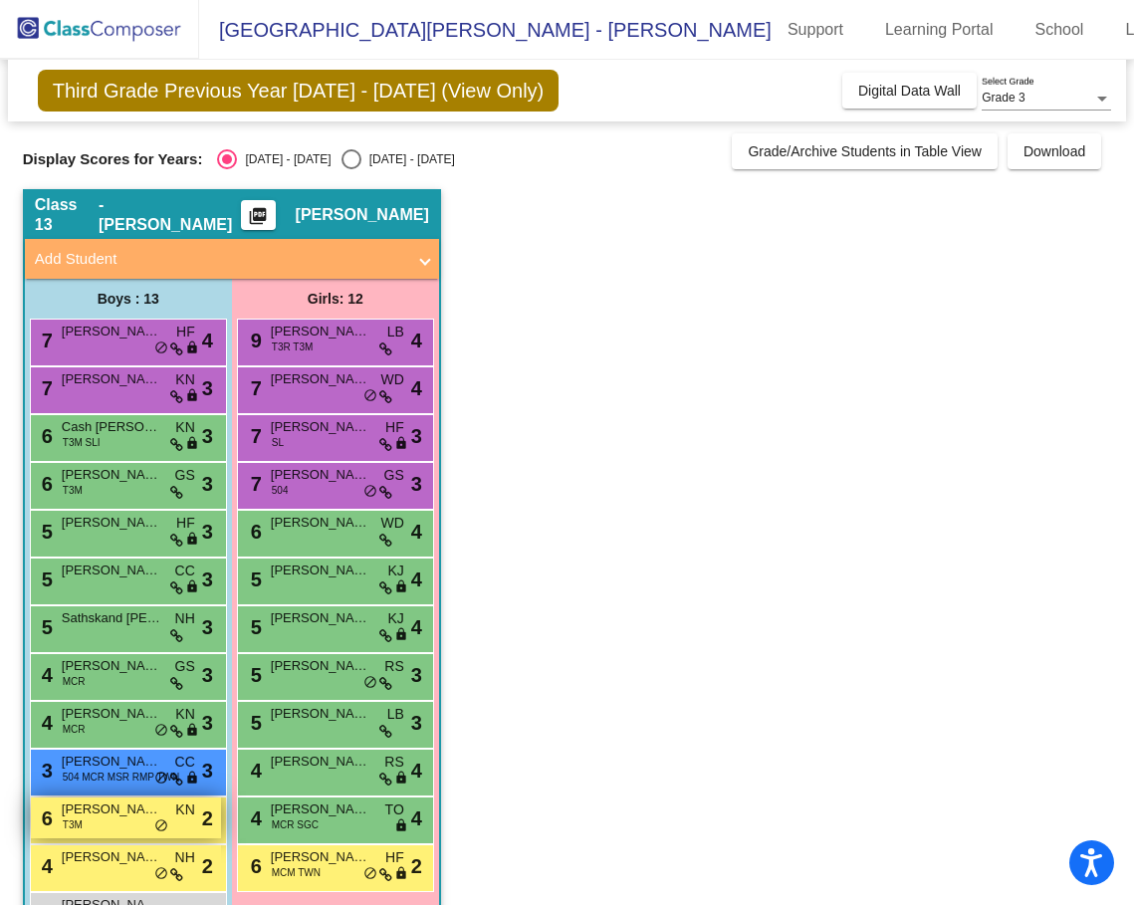
click at [94, 815] on span "[PERSON_NAME]" at bounding box center [112, 809] width 100 height 20
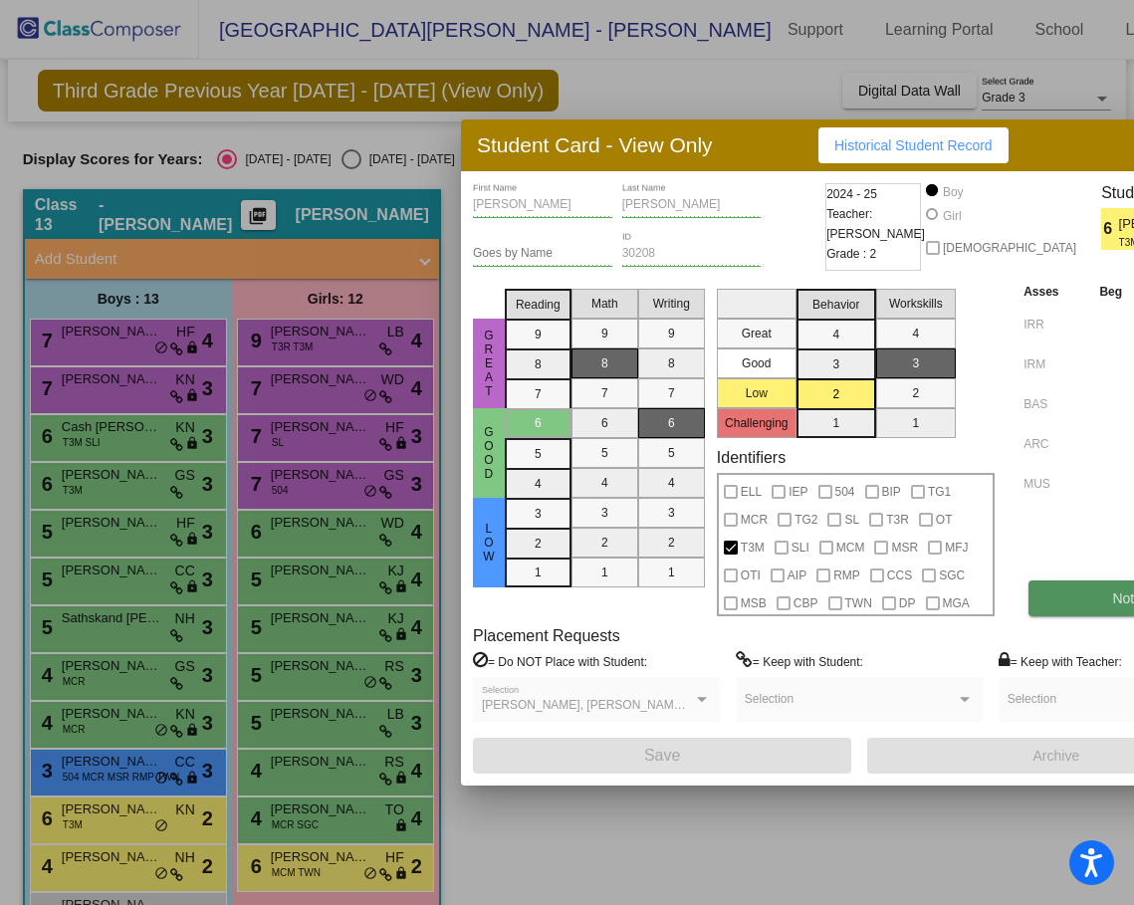
click at [1097, 616] on button "Notes" at bounding box center [1130, 598] width 204 height 36
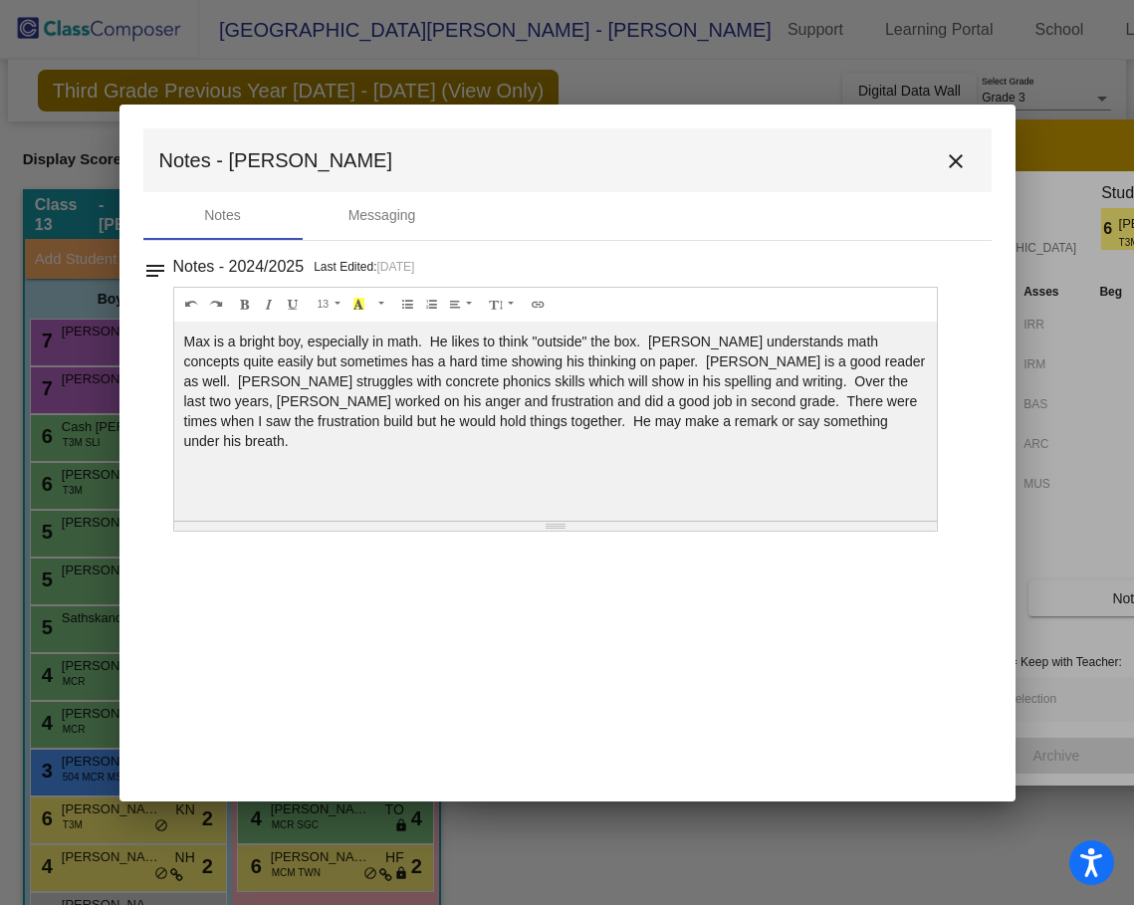
click at [959, 163] on mat-icon "close" at bounding box center [956, 161] width 24 height 24
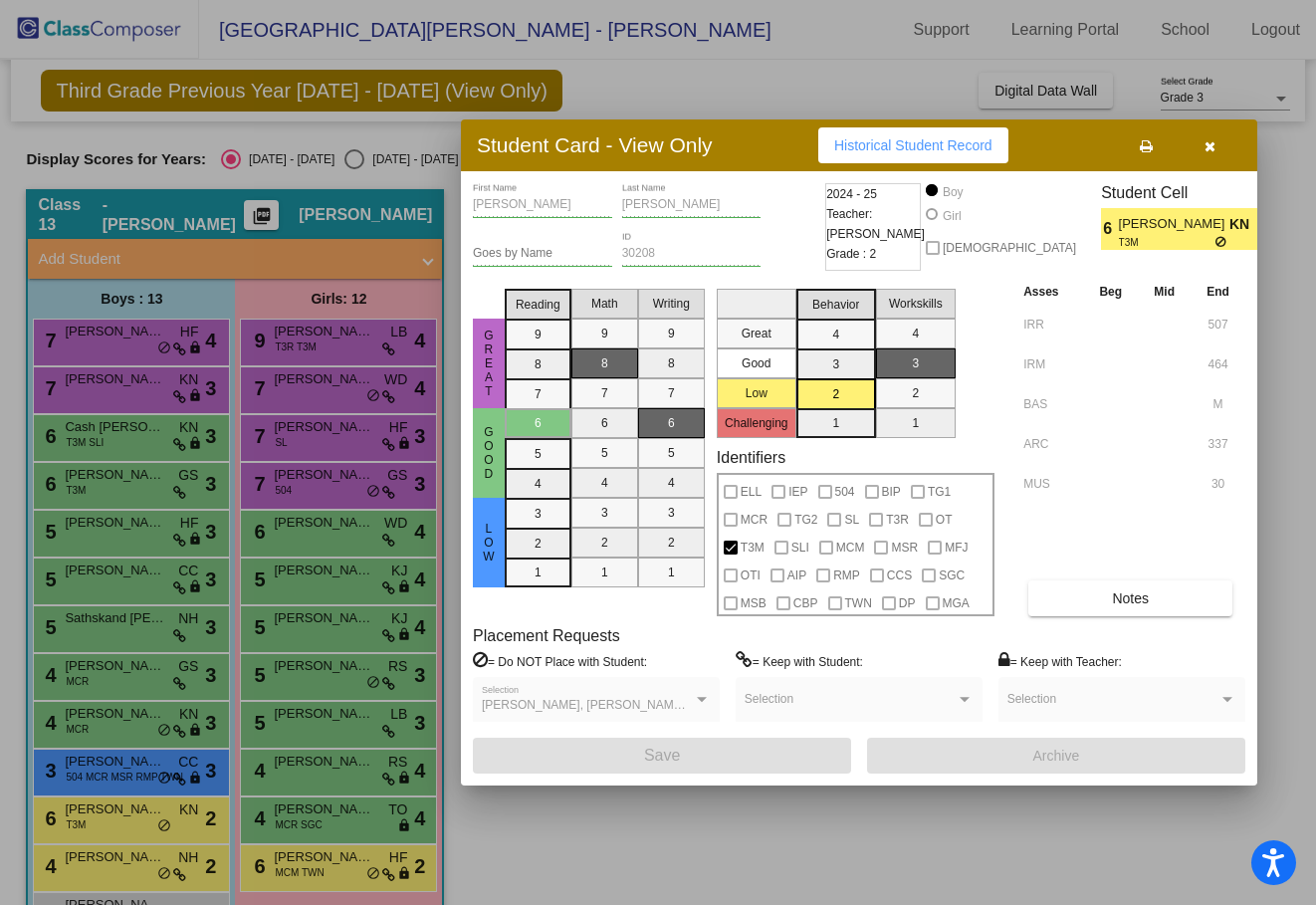
click at [1133, 145] on icon "button" at bounding box center [1209, 146] width 11 height 14
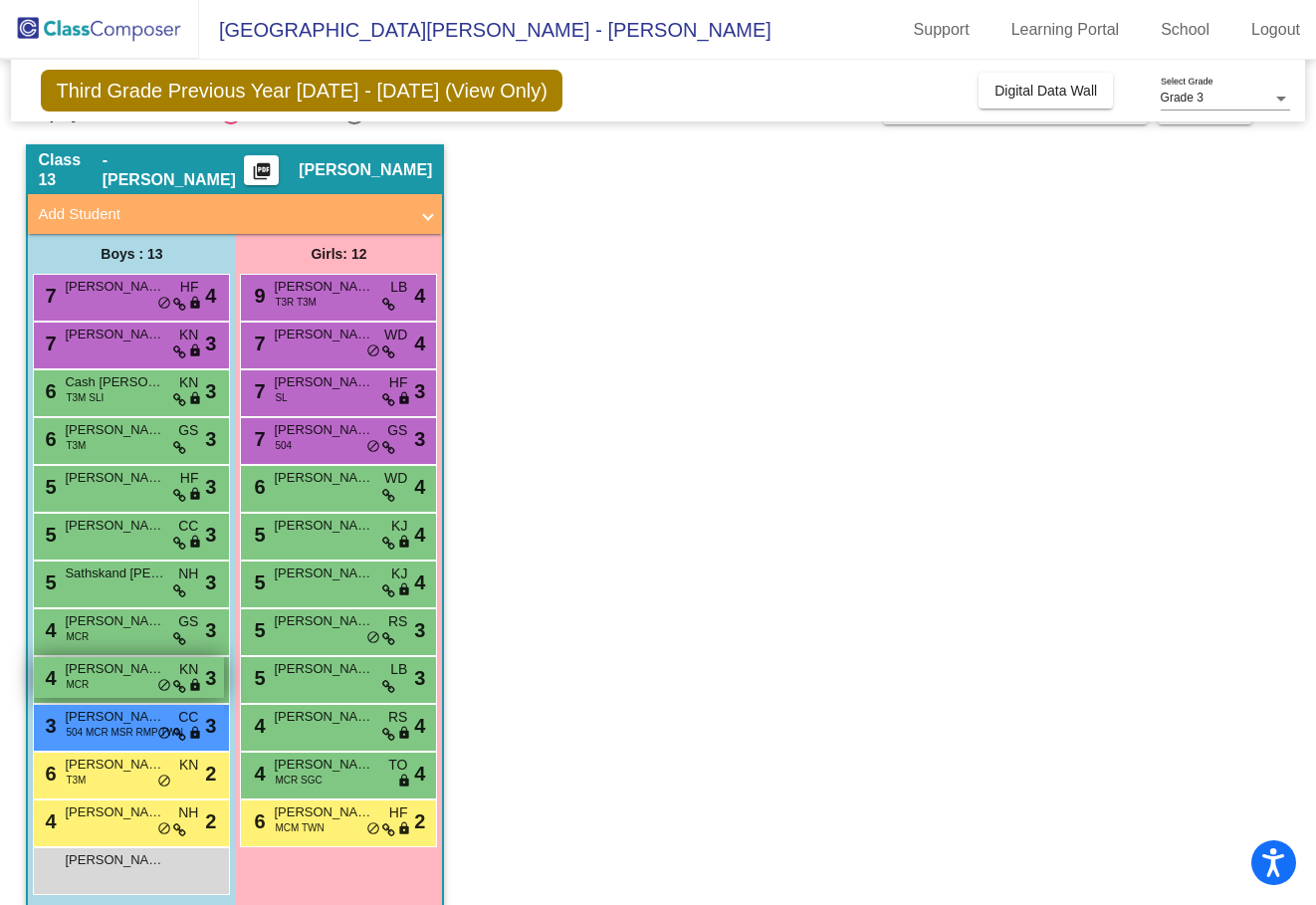
scroll to position [67, 0]
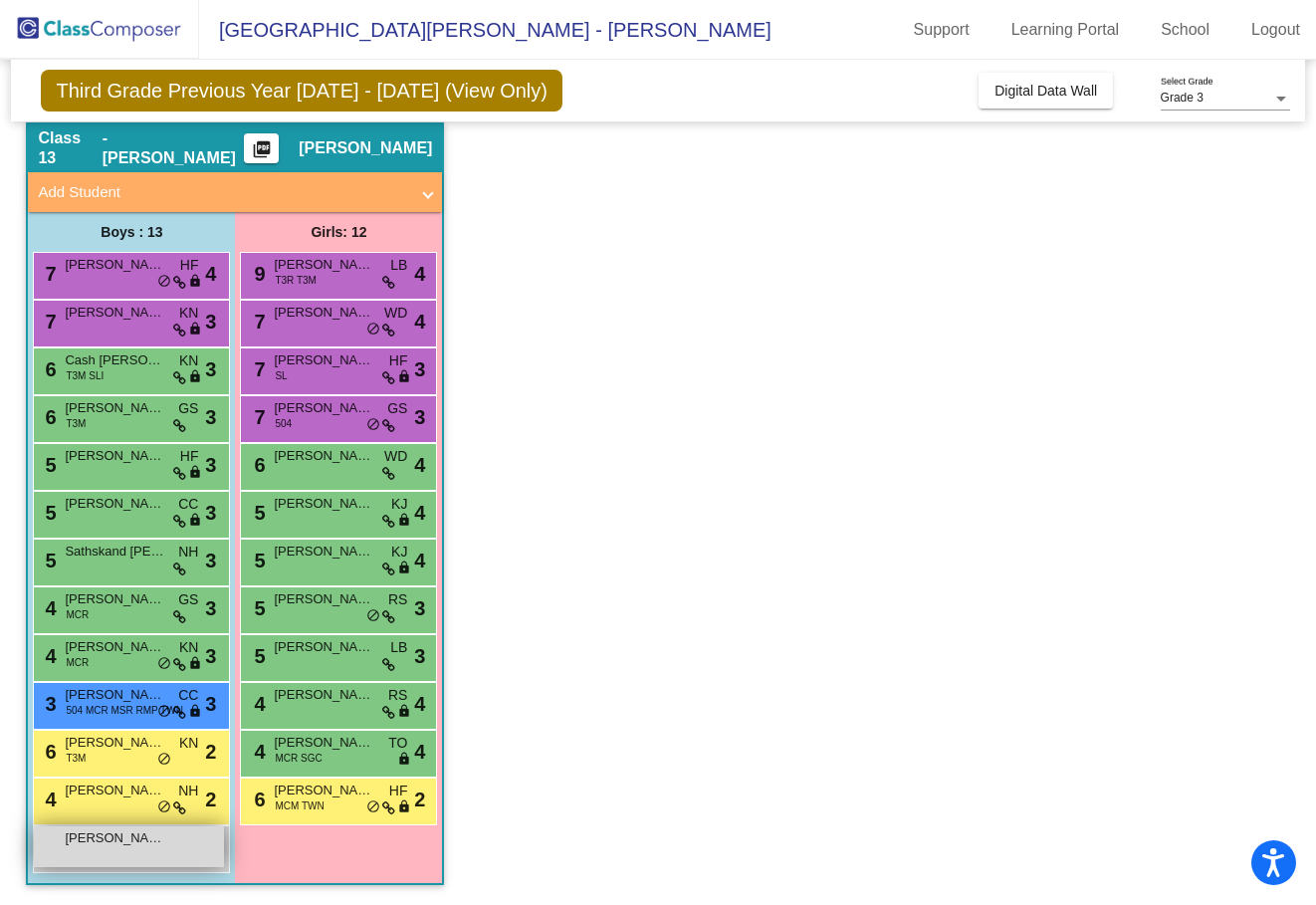
click at [100, 846] on span "[PERSON_NAME]" at bounding box center [115, 838] width 100 height 20
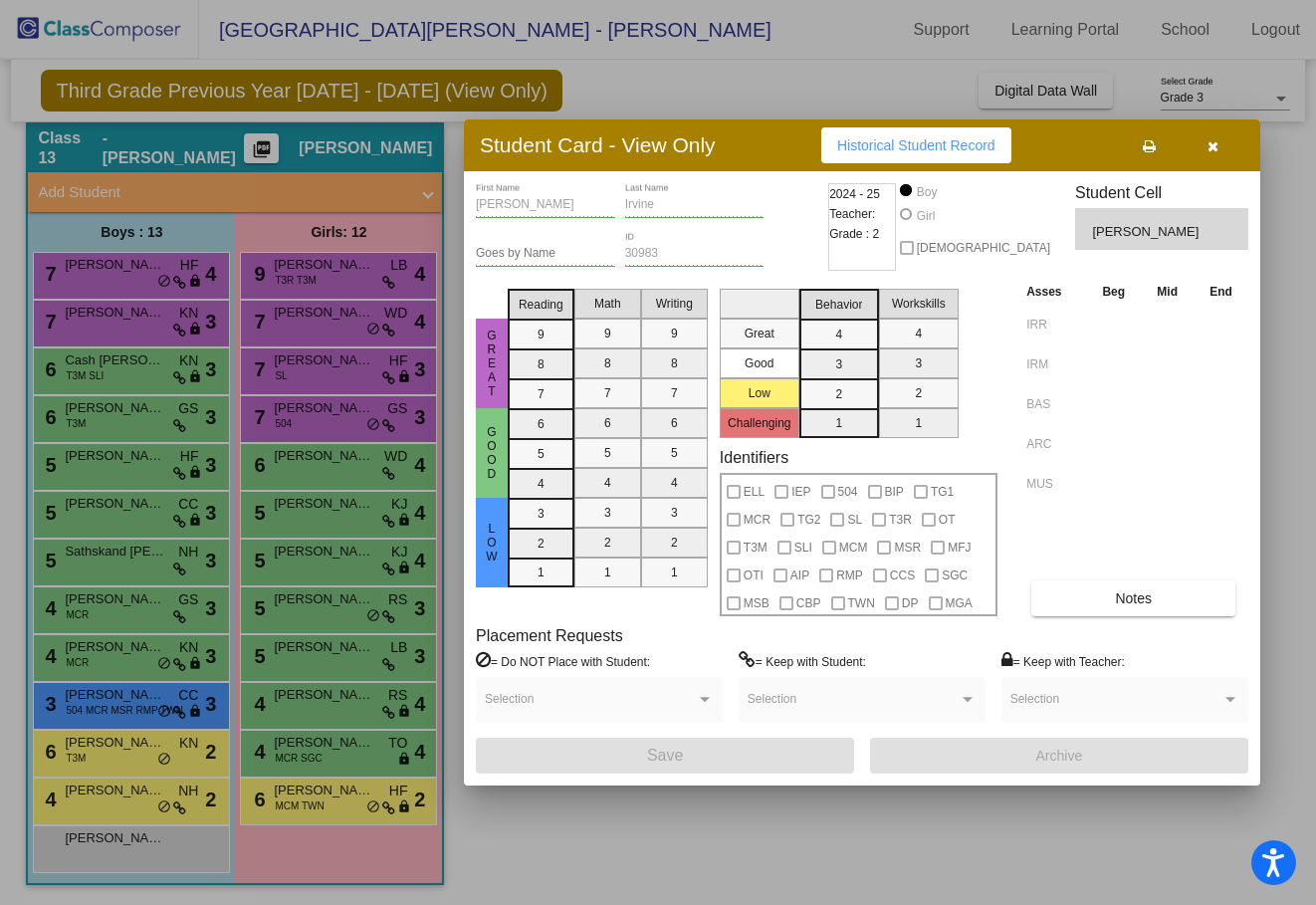
click at [1133, 154] on button "button" at bounding box center [1213, 145] width 64 height 36
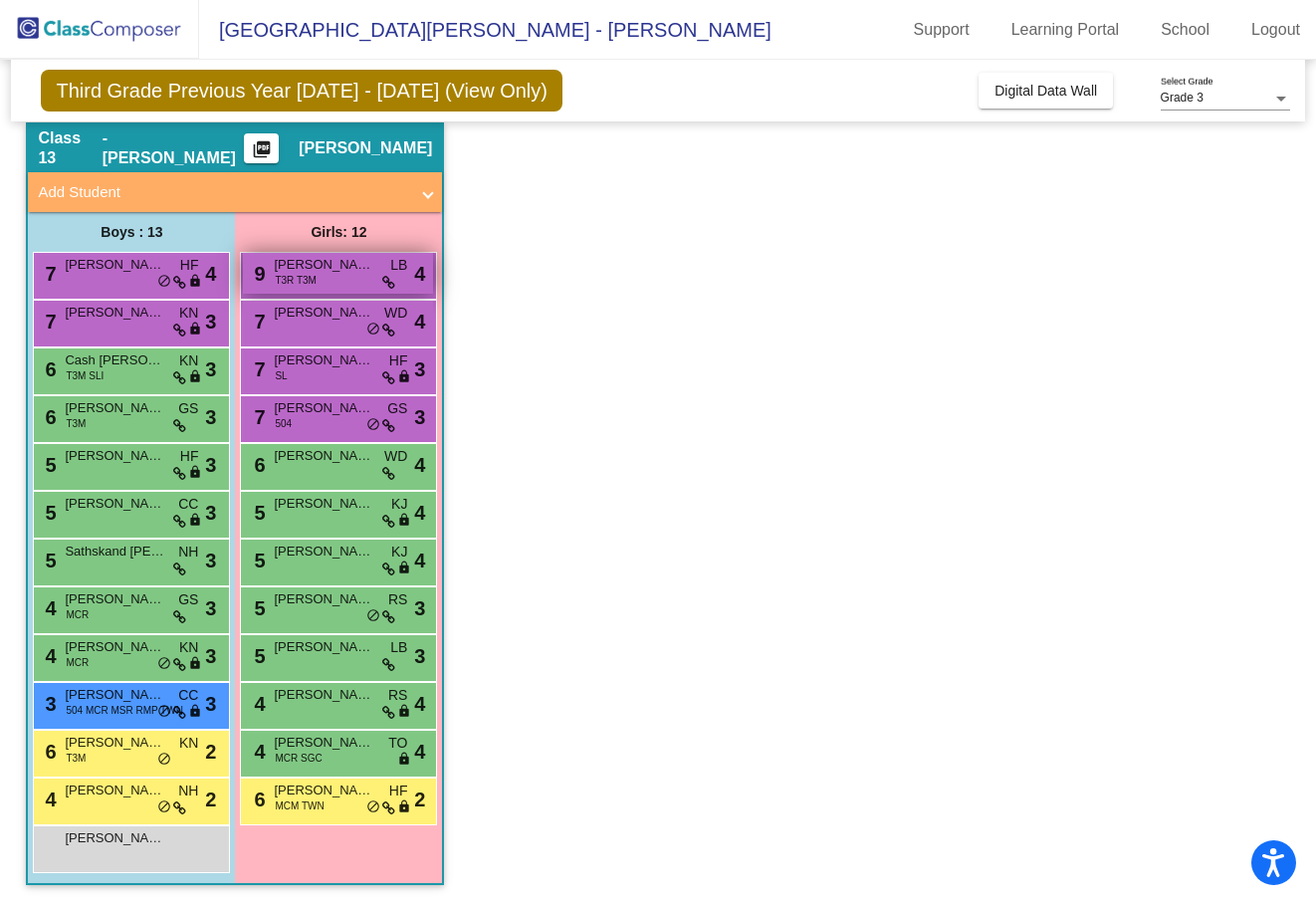
click at [278, 280] on span "T3R T3M" at bounding box center [296, 280] width 42 height 15
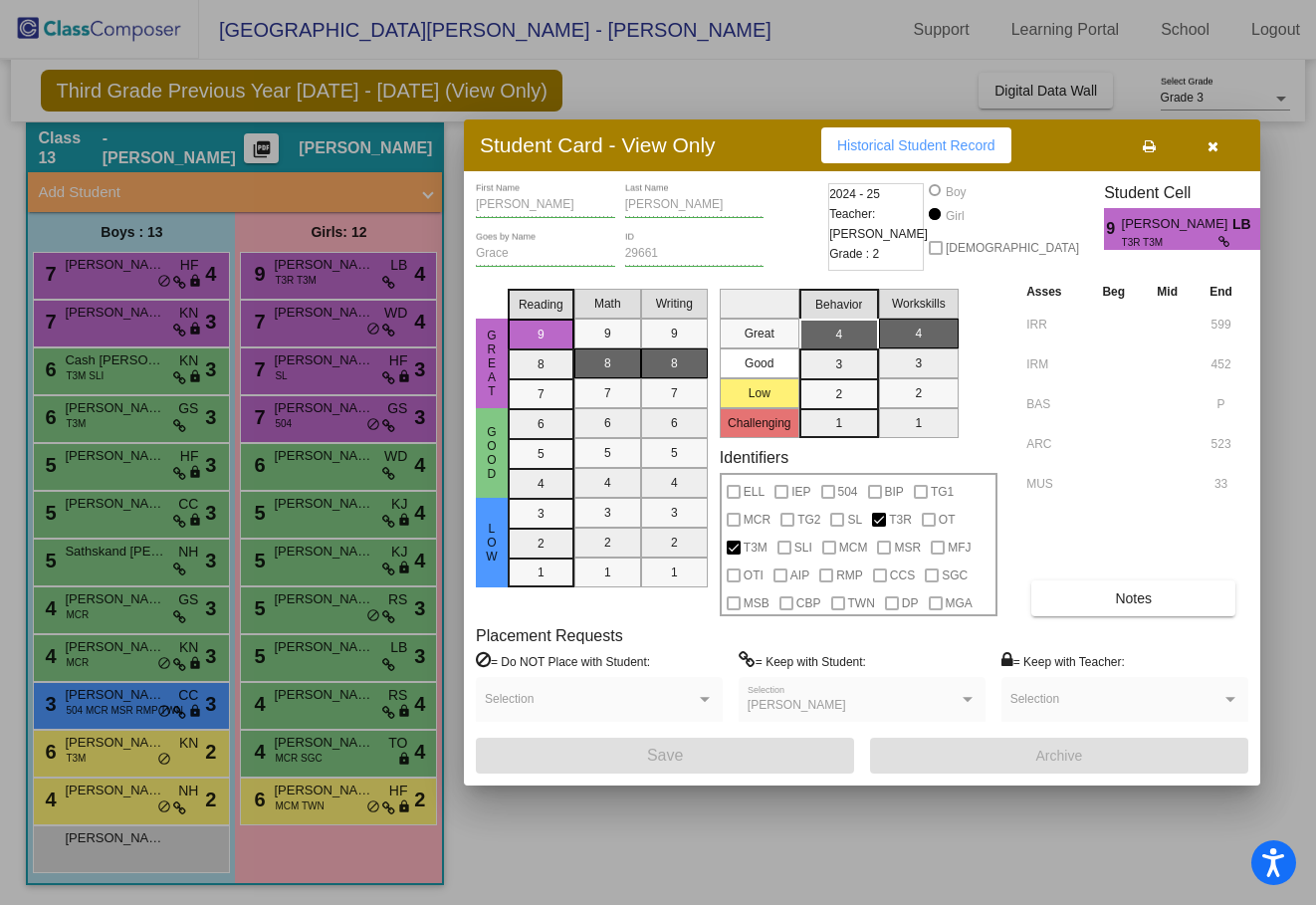
click at [1133, 145] on icon "button" at bounding box center [1212, 146] width 11 height 14
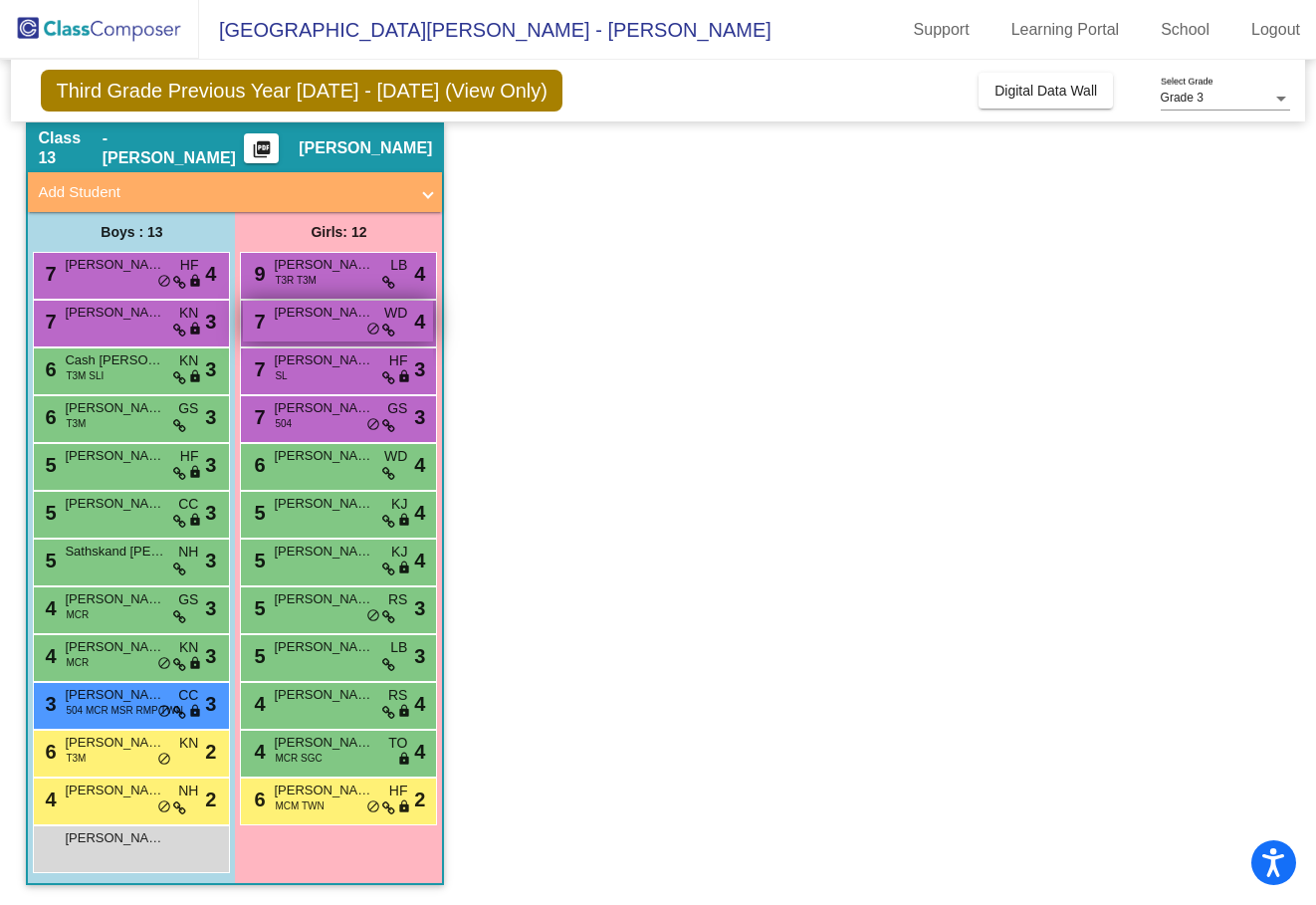
click at [307, 315] on span "[PERSON_NAME]" at bounding box center [324, 313] width 100 height 20
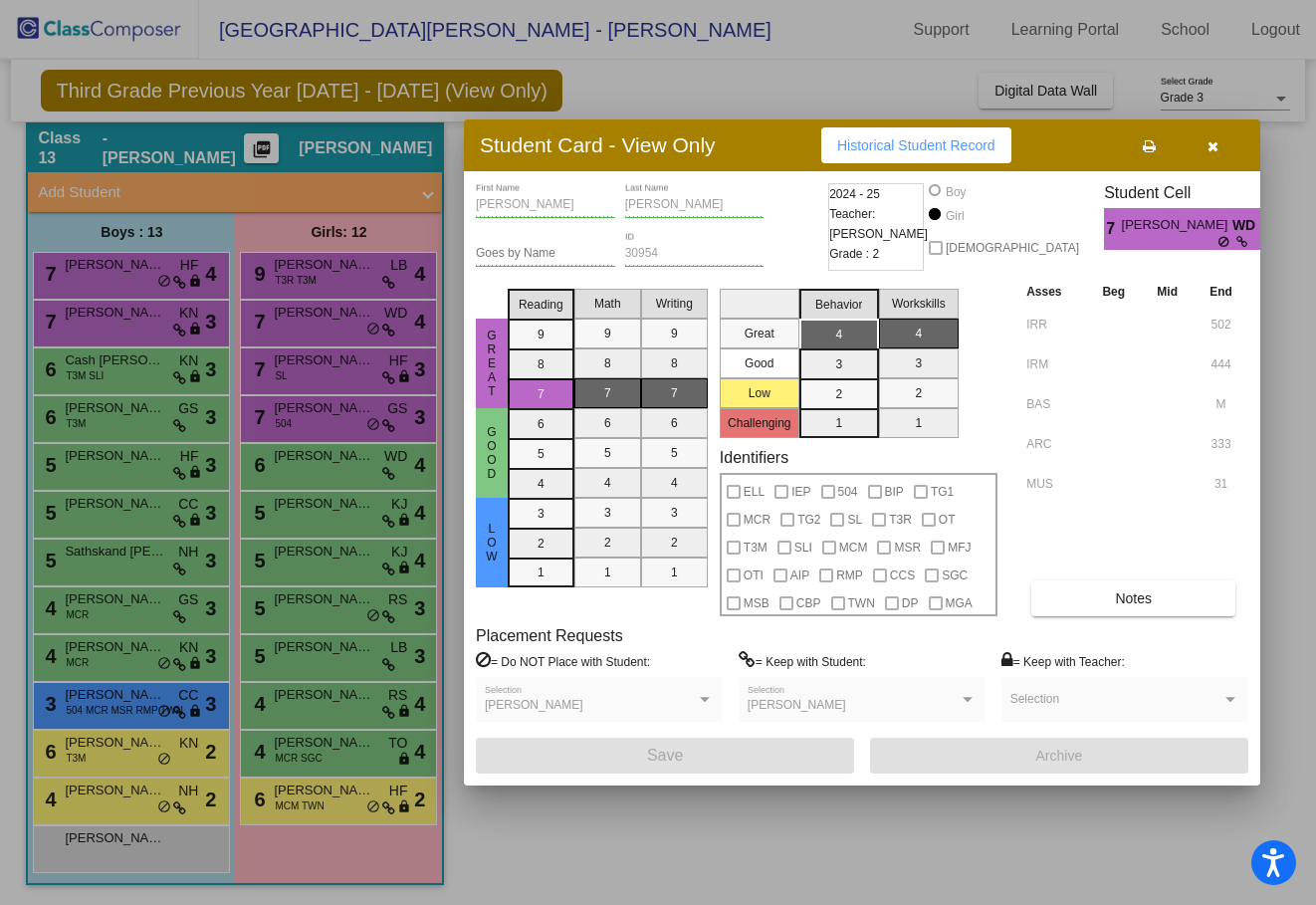
click at [1133, 152] on button "button" at bounding box center [1213, 145] width 64 height 36
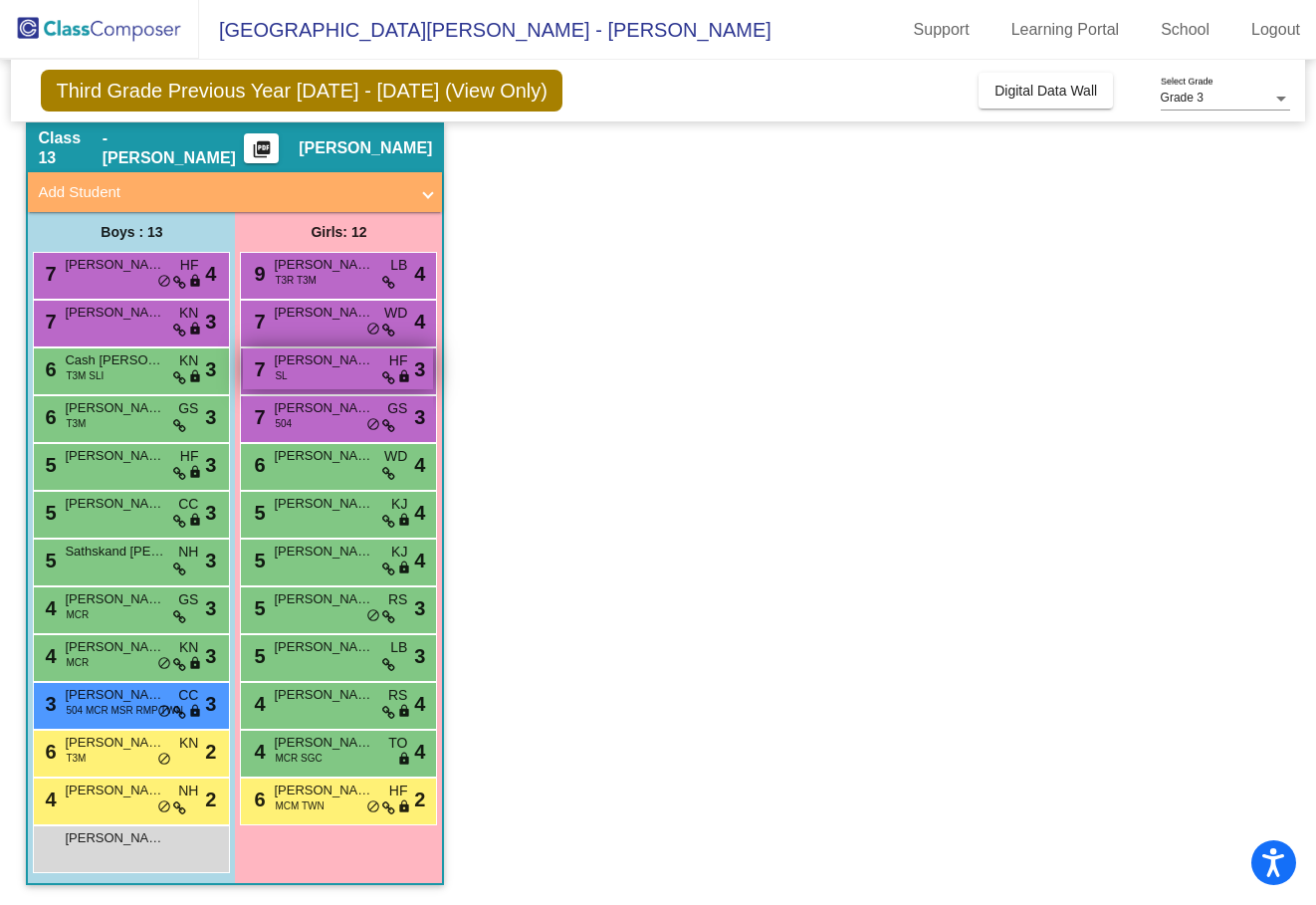
click at [303, 367] on span "[PERSON_NAME]" at bounding box center [324, 360] width 100 height 20
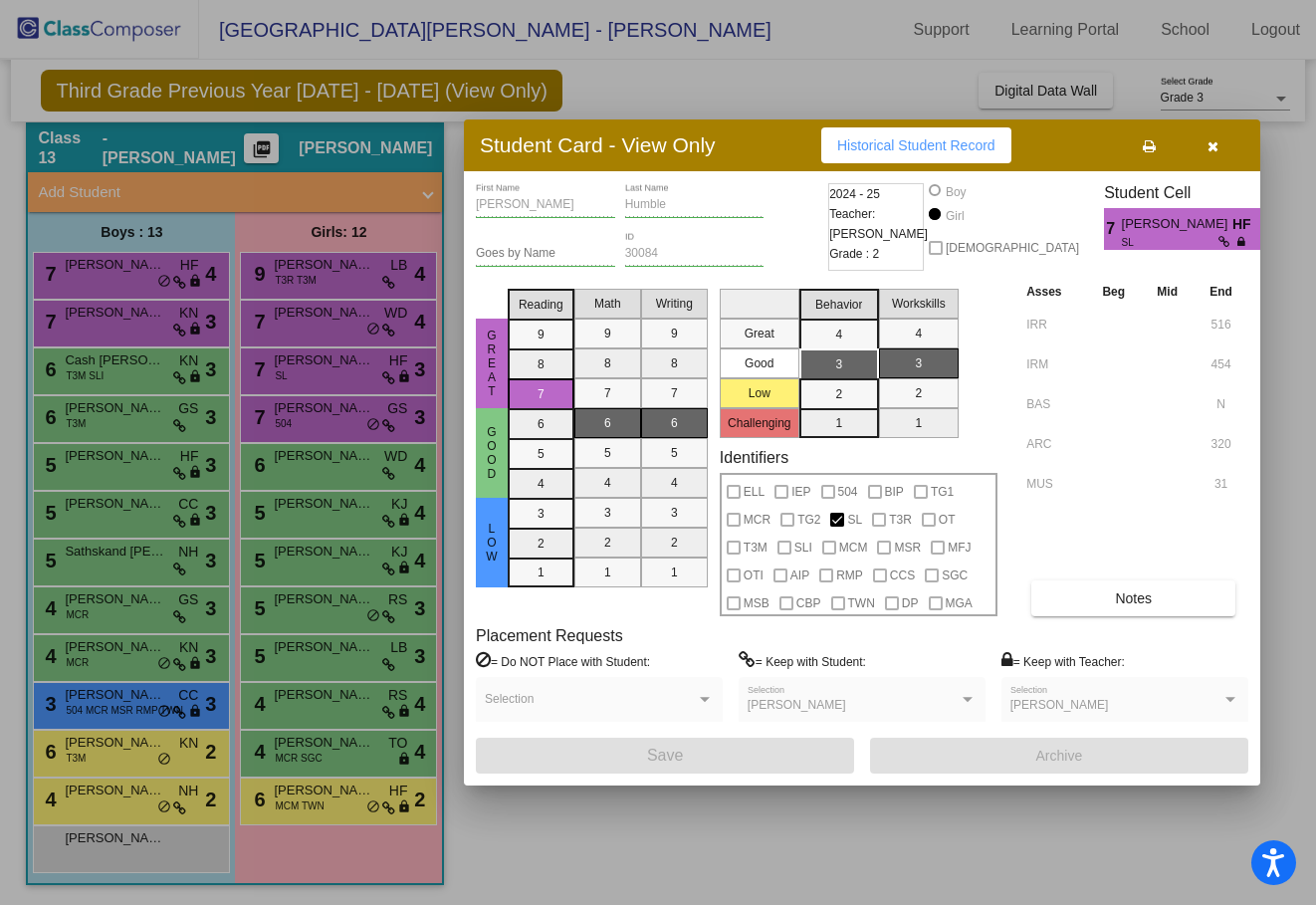
click at [1133, 145] on button "button" at bounding box center [1213, 145] width 64 height 36
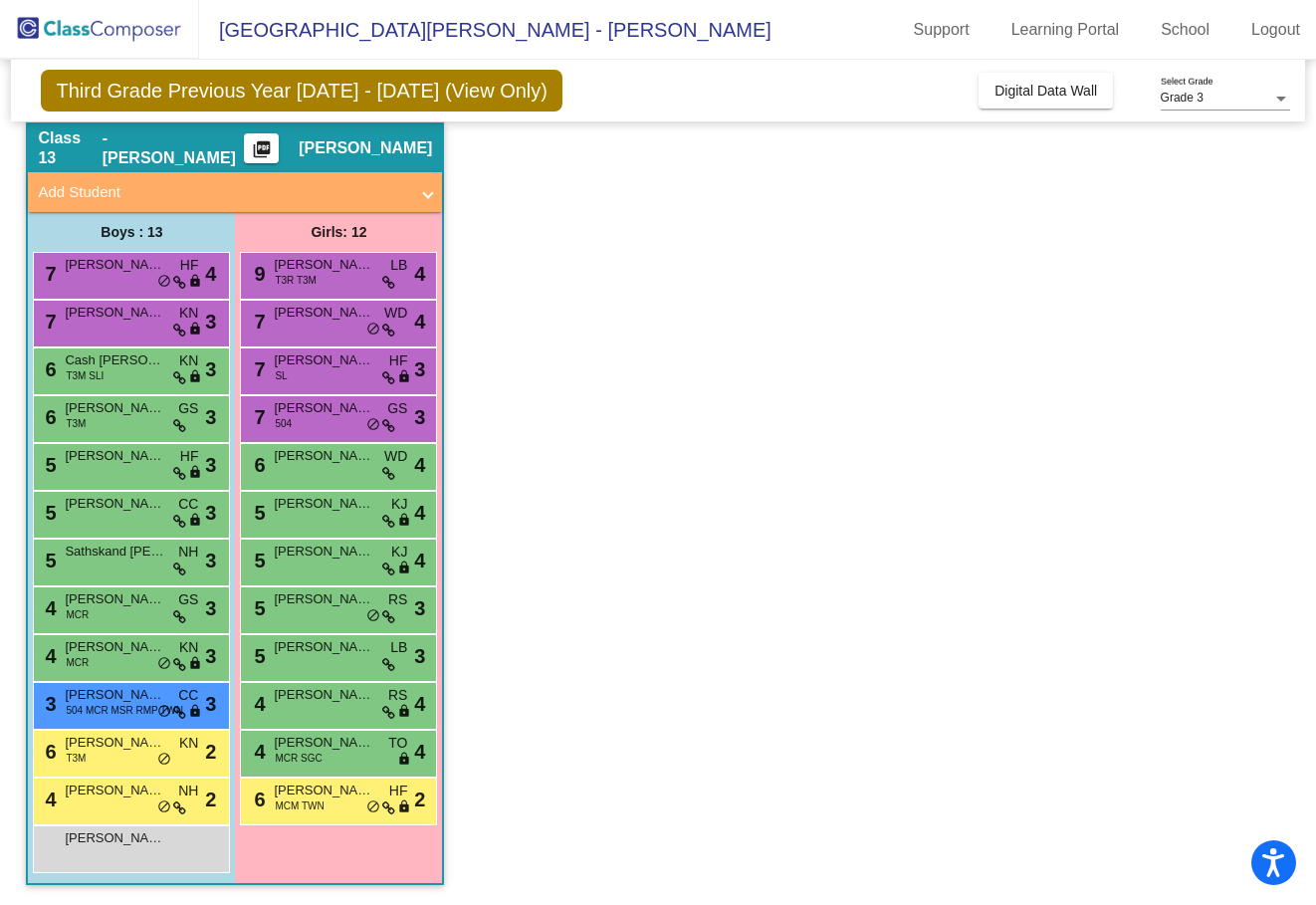
click at [352, 395] on div "7 [PERSON_NAME] 504 GS lock do_not_disturb_alt 3" at bounding box center [338, 419] width 197 height 48
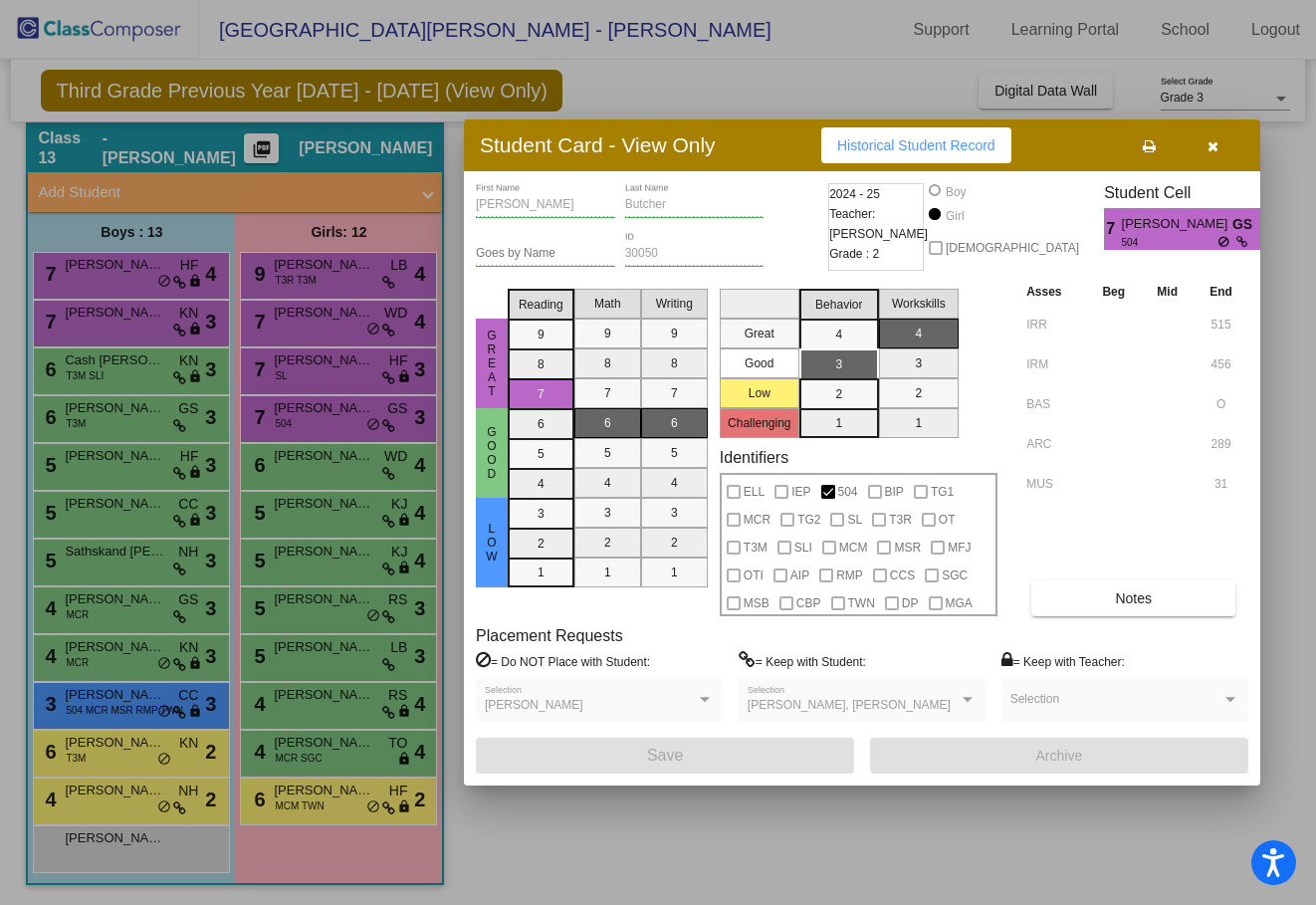
click at [1133, 148] on icon "button" at bounding box center [1212, 146] width 11 height 14
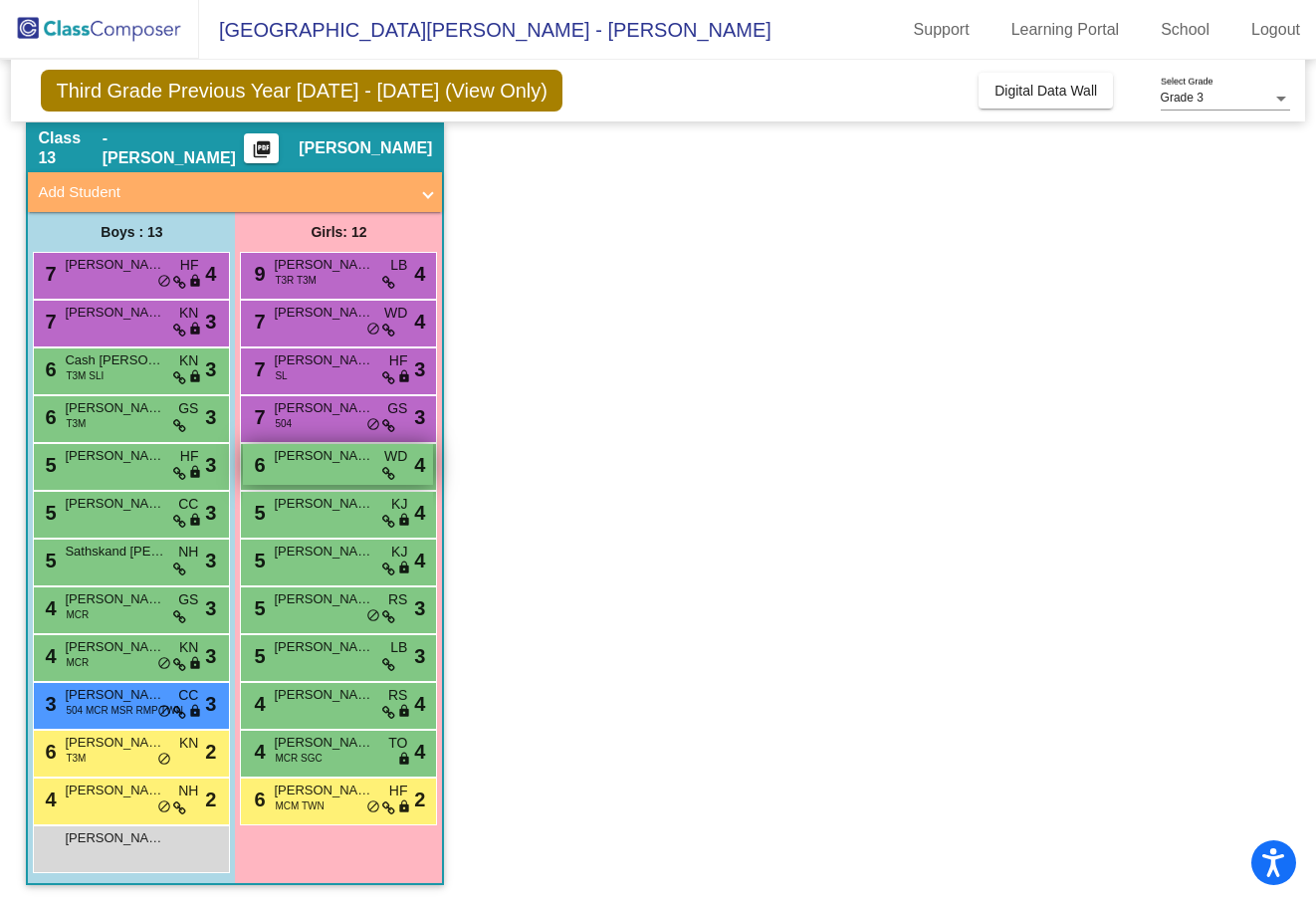
click at [295, 464] on span "[PERSON_NAME]" at bounding box center [324, 456] width 100 height 20
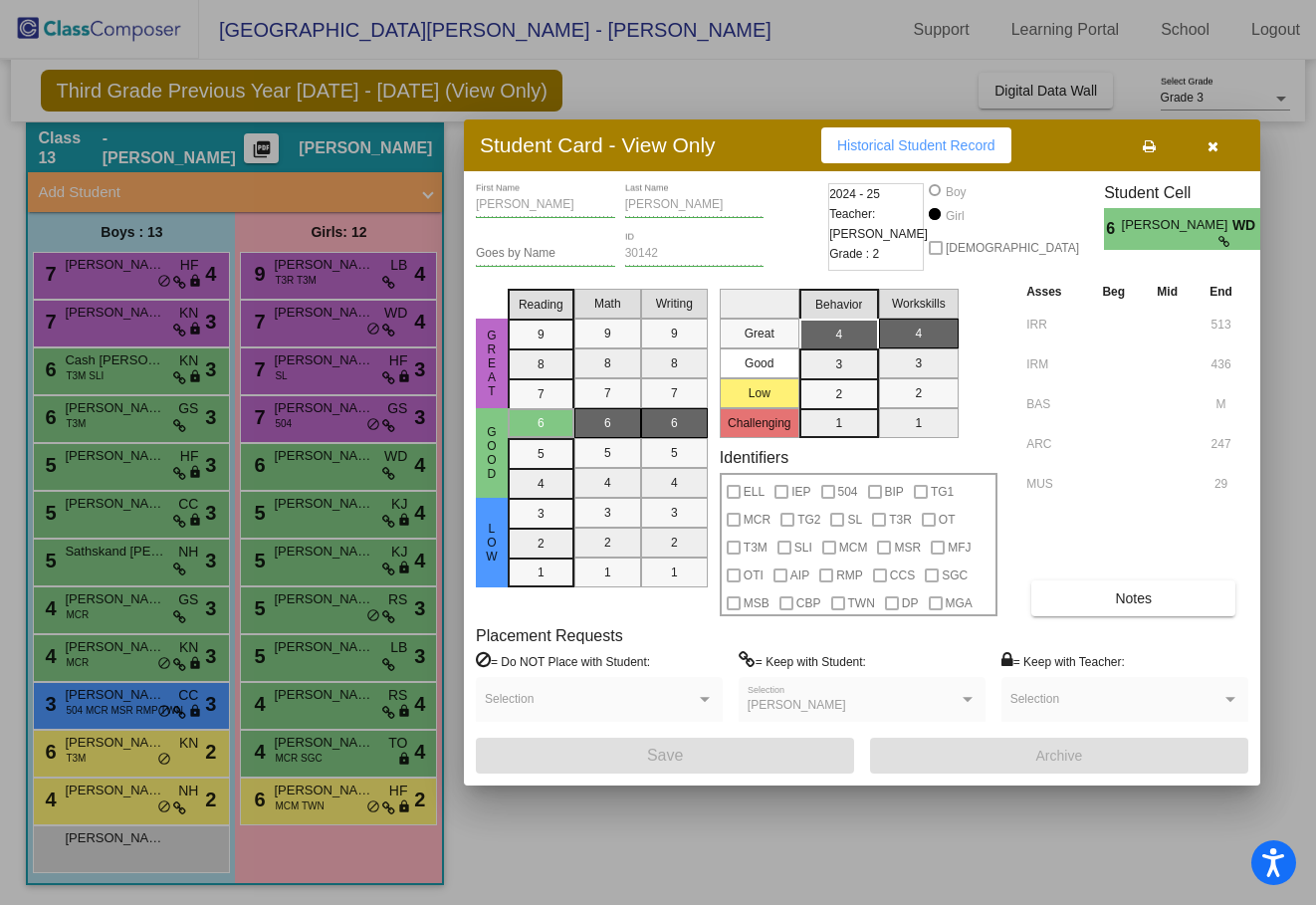
click at [1133, 146] on icon "button" at bounding box center [1212, 146] width 11 height 14
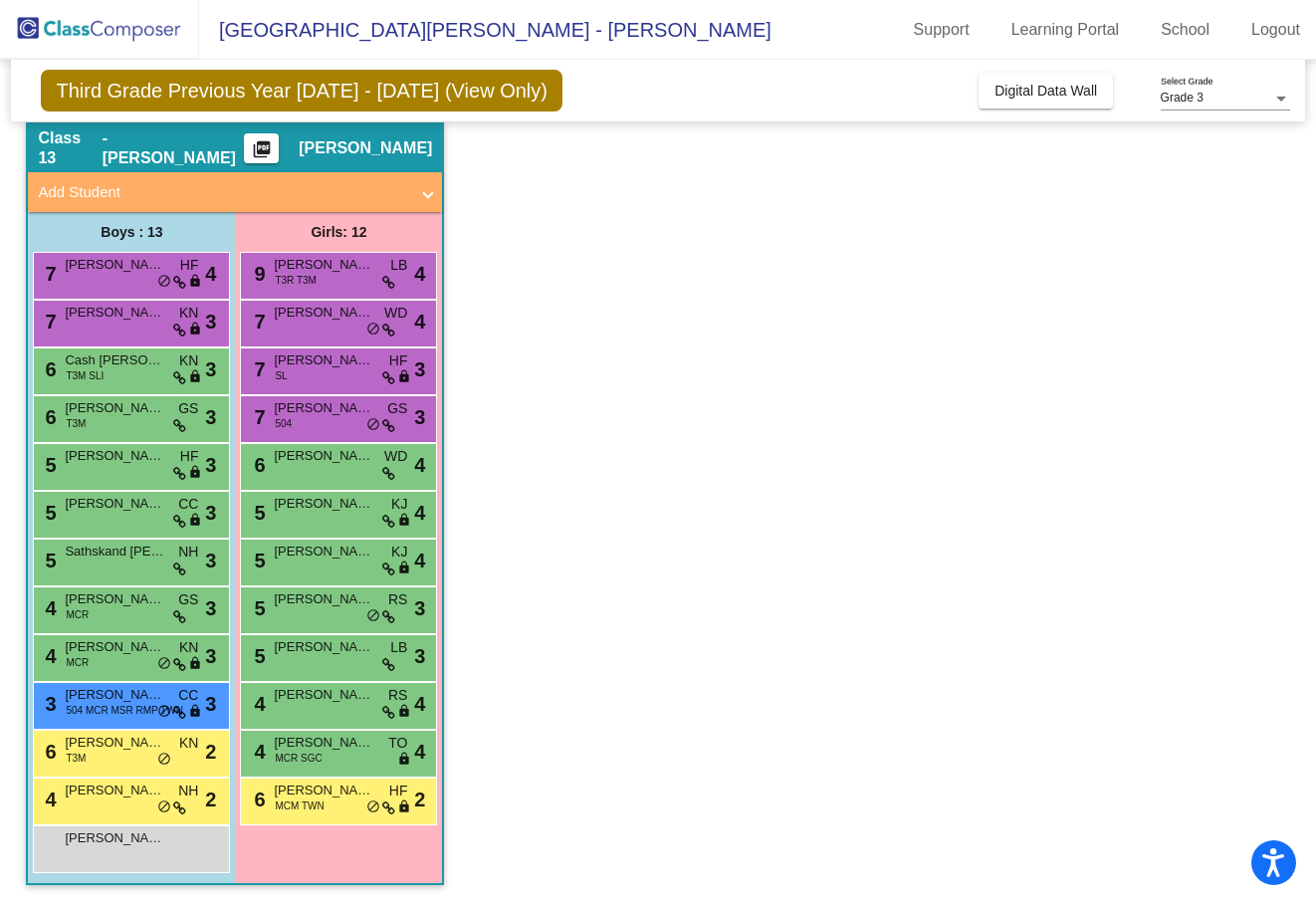
click at [318, 486] on div "6 [PERSON_NAME] WD lock do_not_disturb_alt 4" at bounding box center [338, 467] width 197 height 48
click at [328, 498] on span "[PERSON_NAME]" at bounding box center [324, 504] width 100 height 20
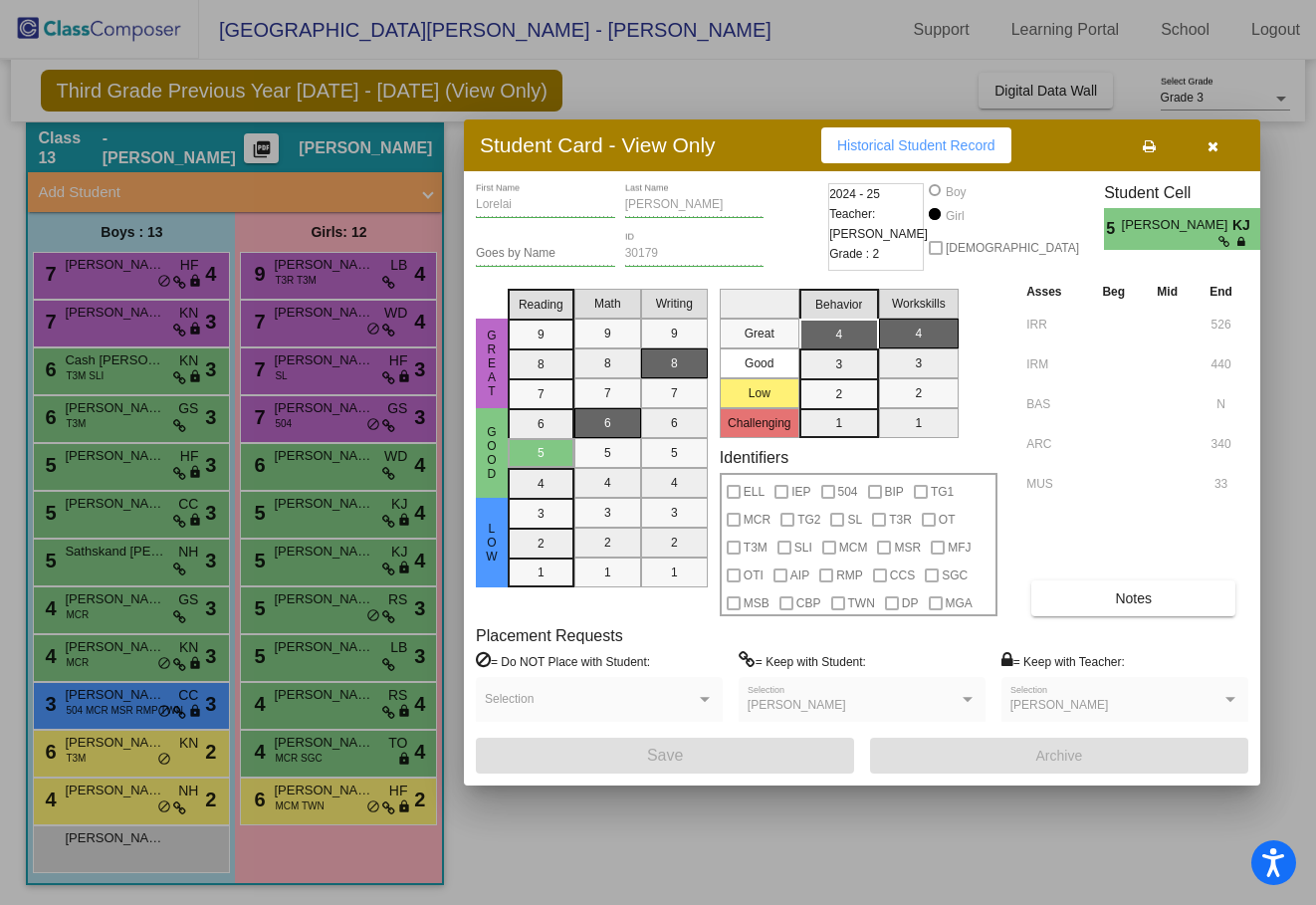
click at [1133, 150] on button "button" at bounding box center [1213, 145] width 64 height 36
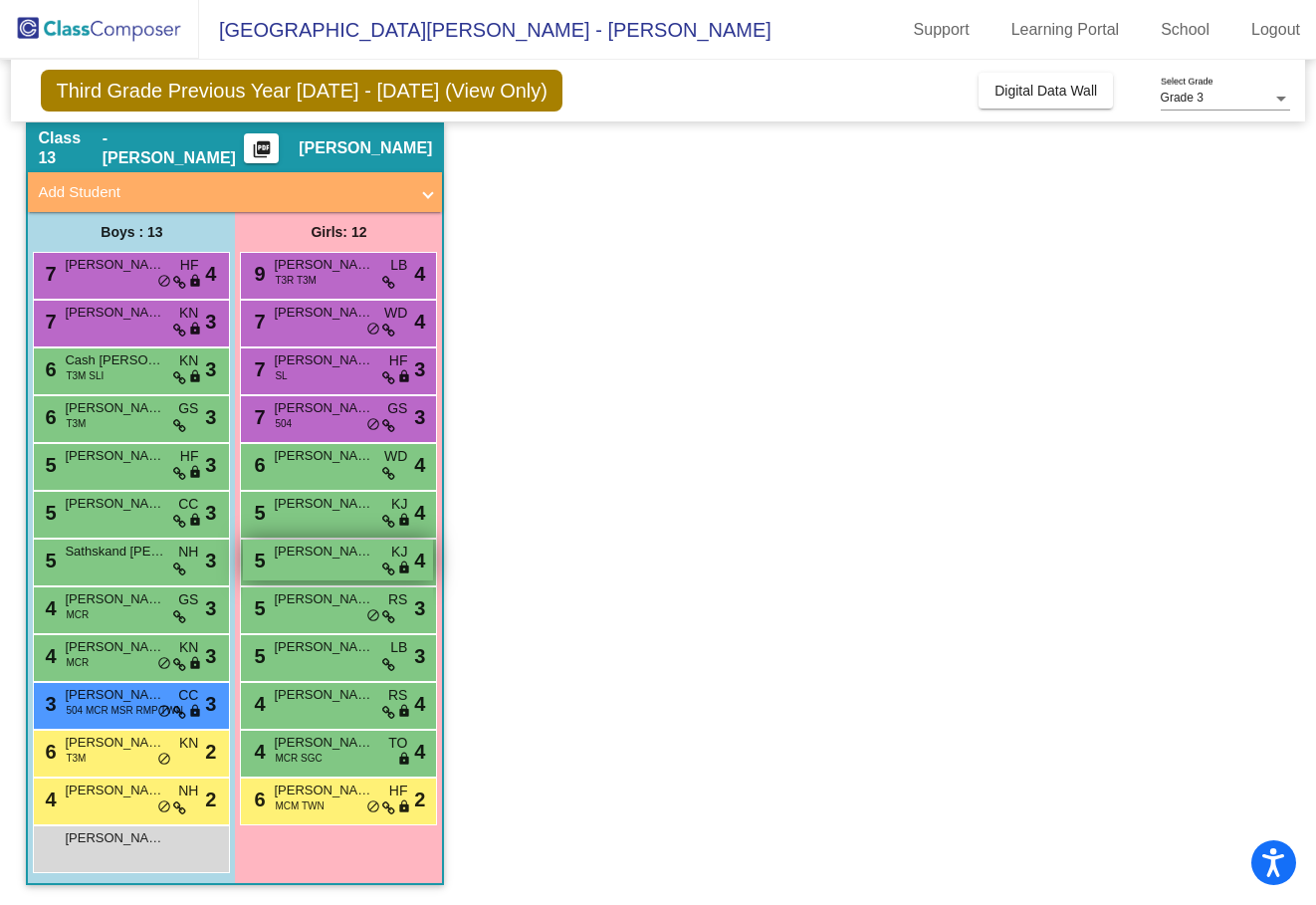
click at [328, 550] on span "[PERSON_NAME]" at bounding box center [324, 552] width 100 height 20
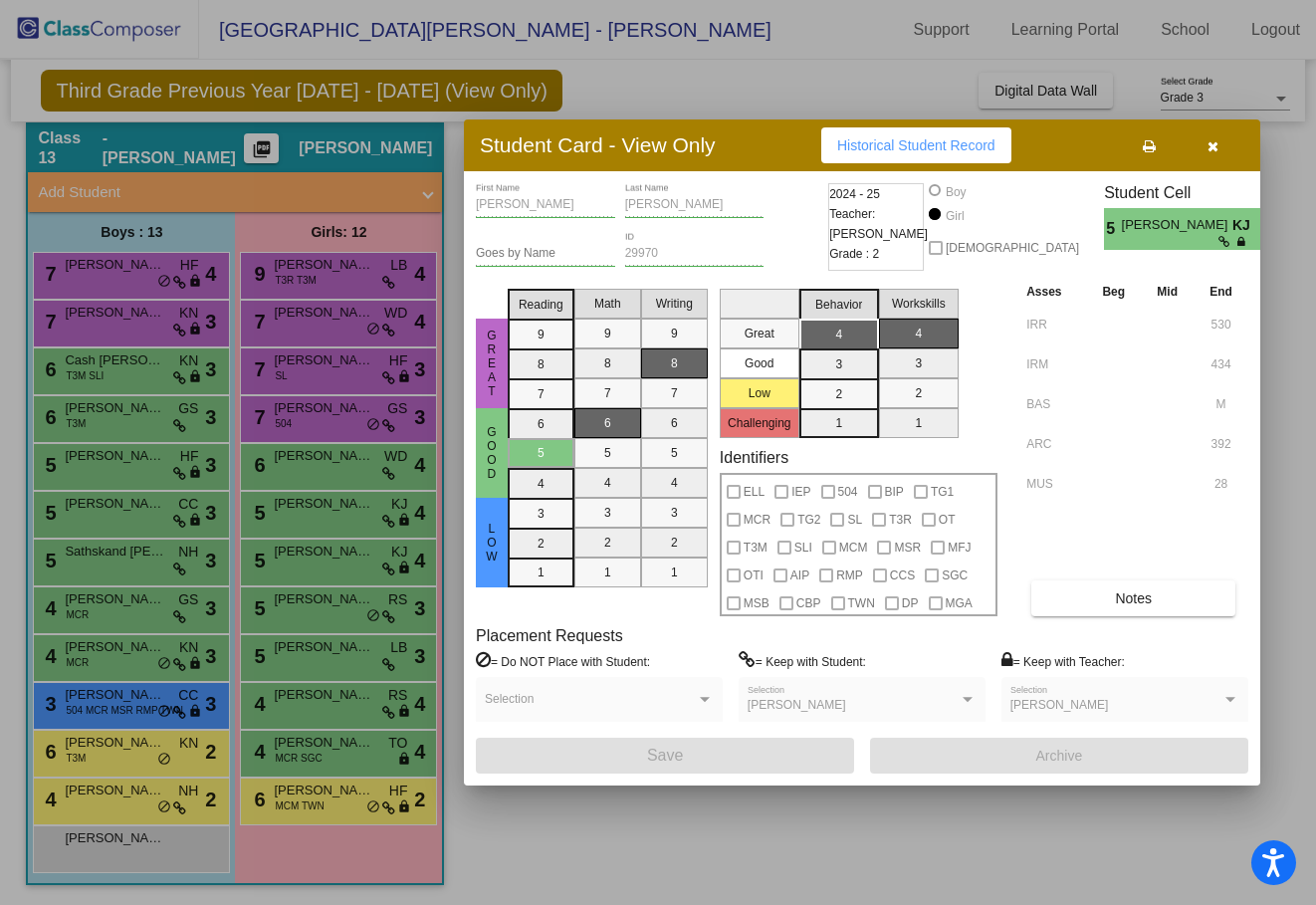
click at [1133, 143] on icon "button" at bounding box center [1212, 146] width 11 height 14
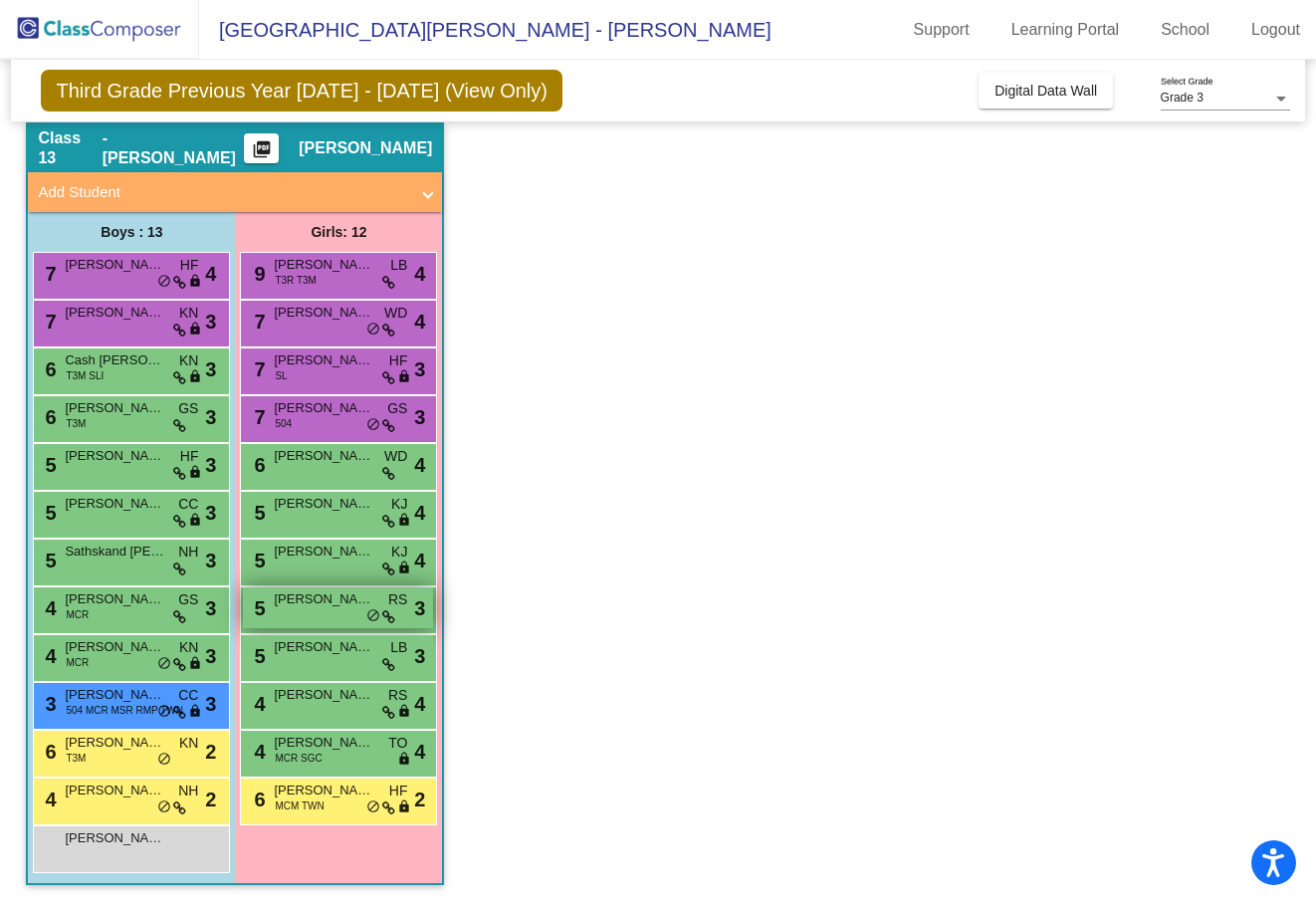
click at [275, 614] on div "5 [PERSON_NAME] RS lock do_not_disturb_alt 3" at bounding box center [338, 607] width 190 height 41
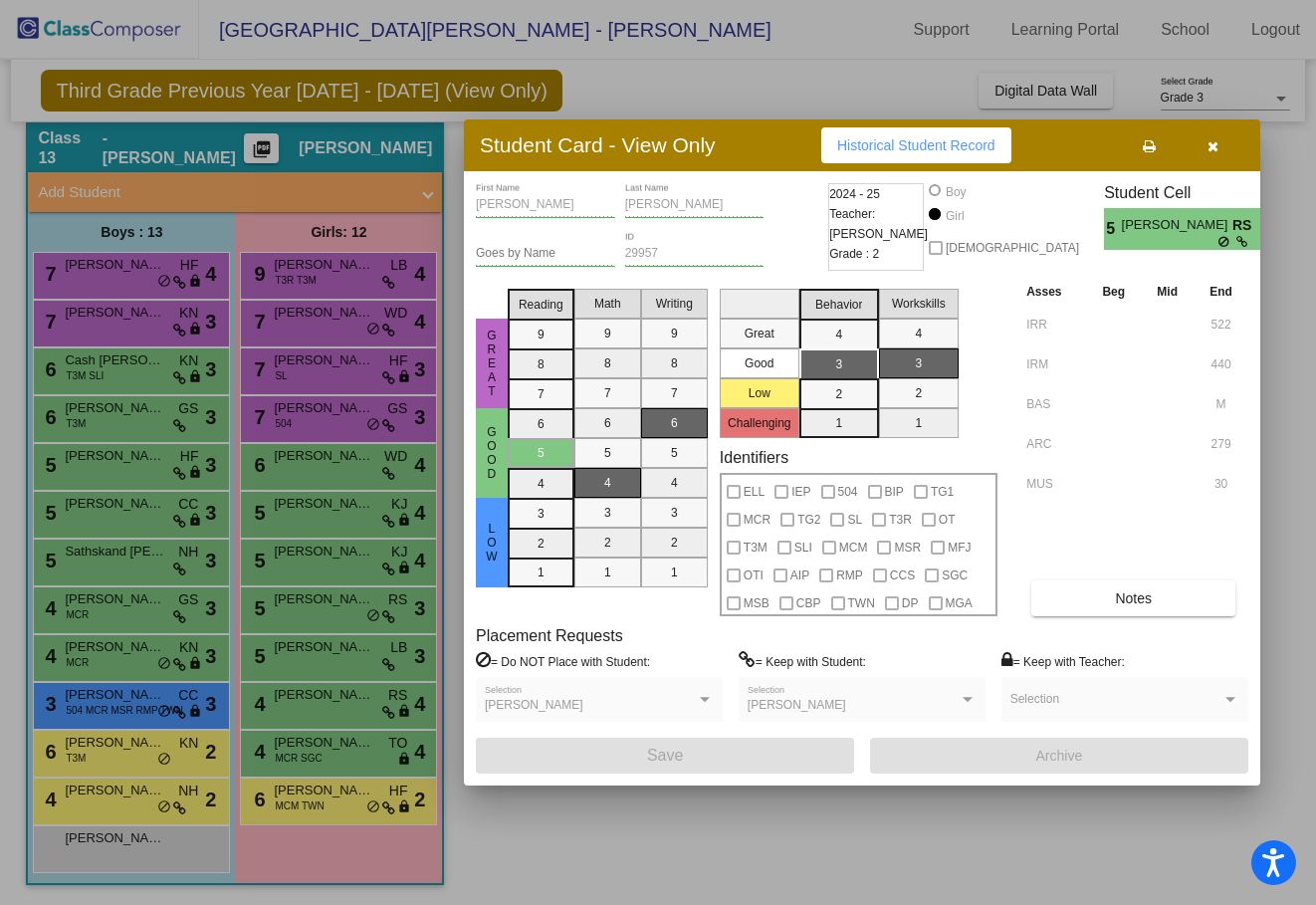
click at [1133, 134] on button "button" at bounding box center [1213, 145] width 64 height 36
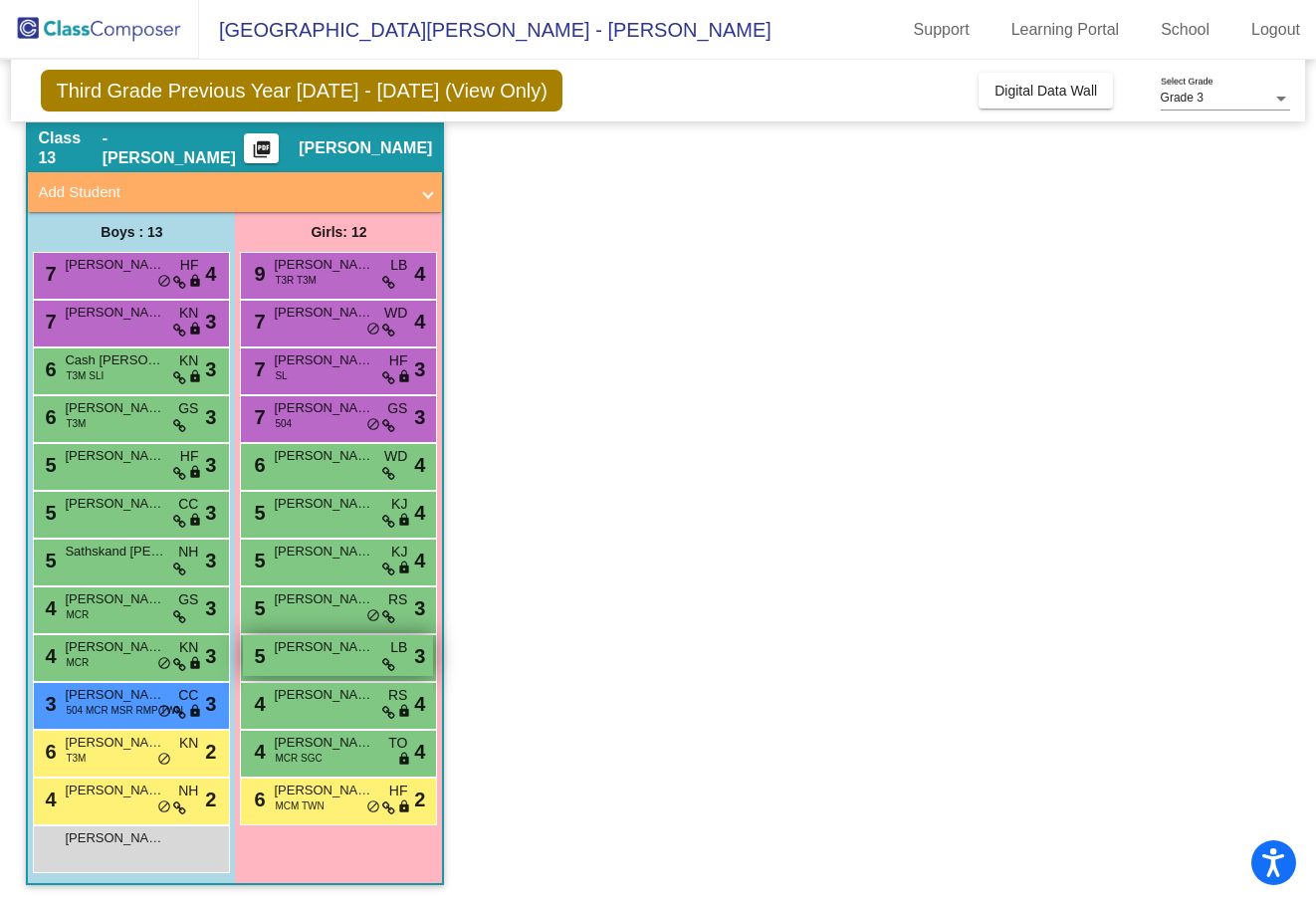
click at [290, 667] on div "5 [PERSON_NAME] LB lock do_not_disturb_alt 3" at bounding box center [338, 655] width 190 height 41
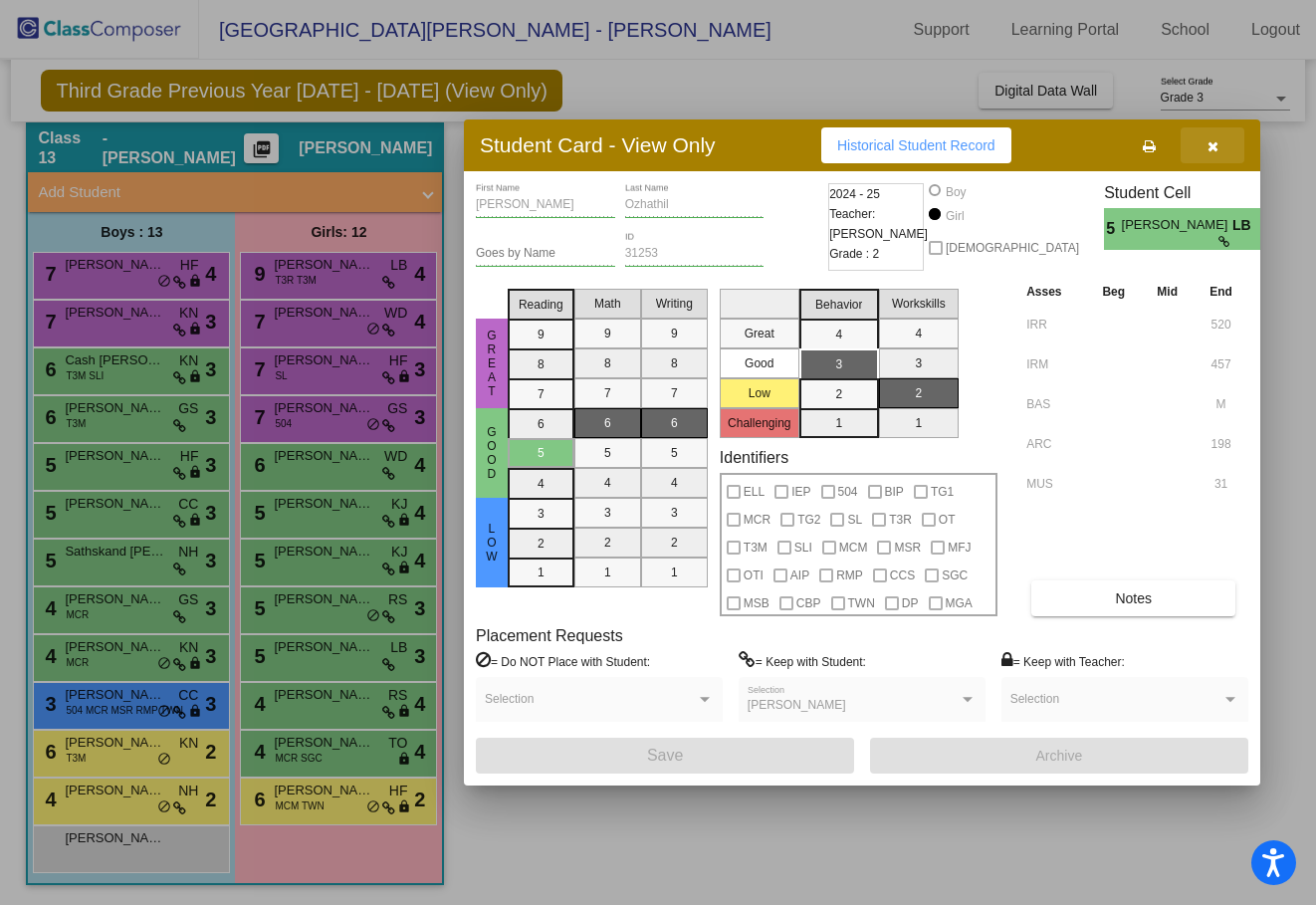
click at [1133, 144] on icon "button" at bounding box center [1212, 146] width 11 height 14
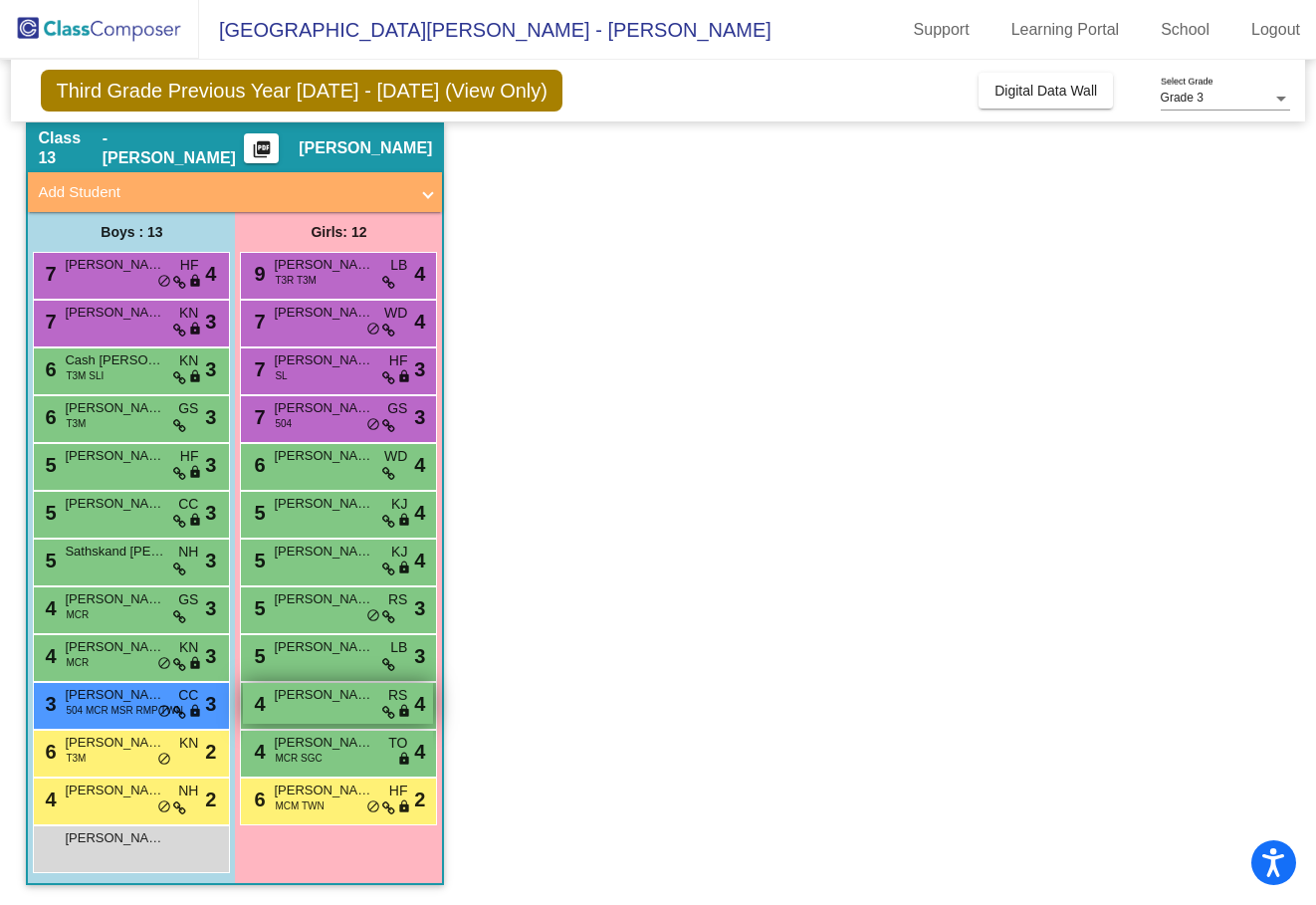
click at [327, 694] on span "[PERSON_NAME]" at bounding box center [324, 695] width 100 height 20
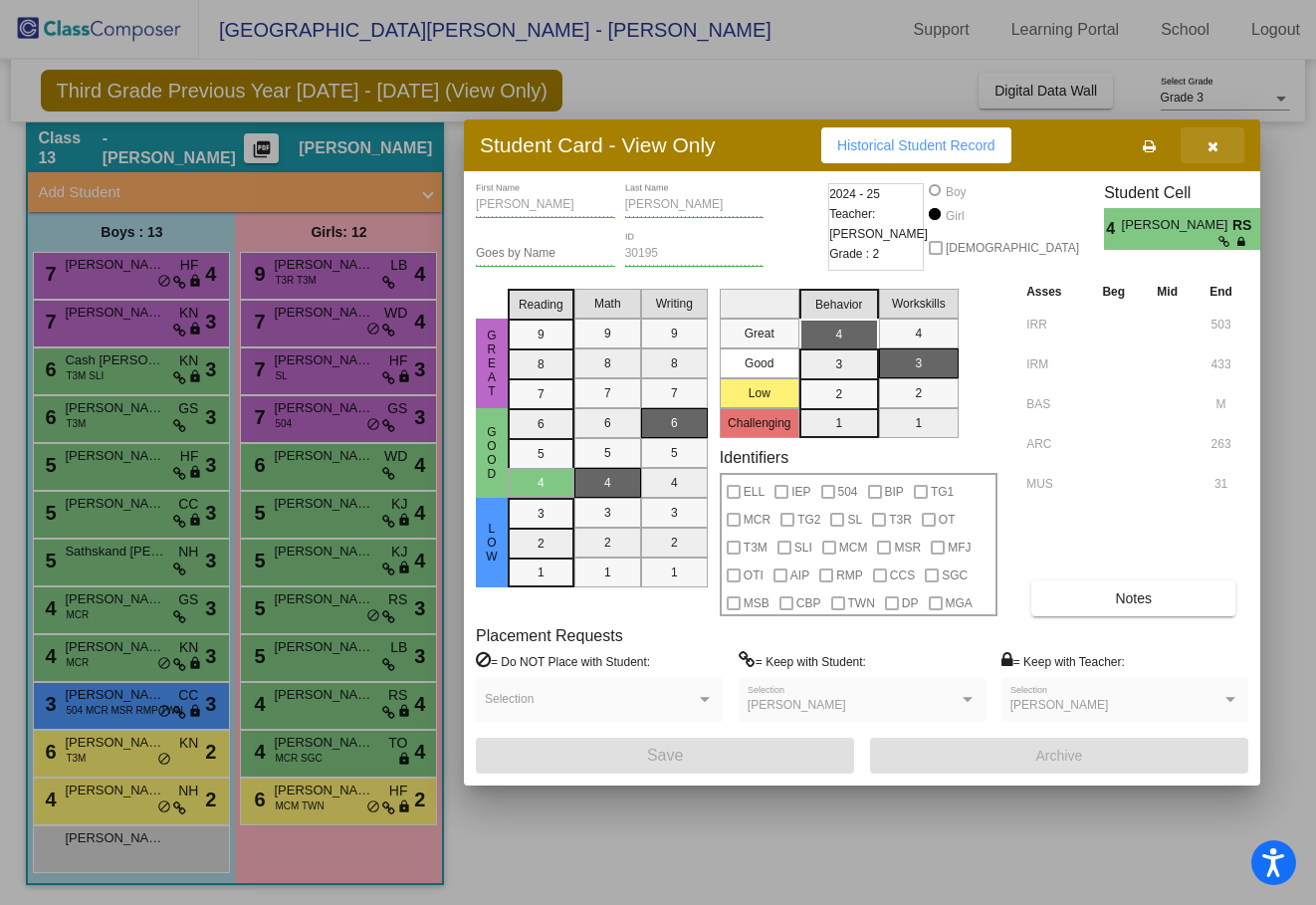
click at [1133, 147] on button "button" at bounding box center [1213, 145] width 64 height 36
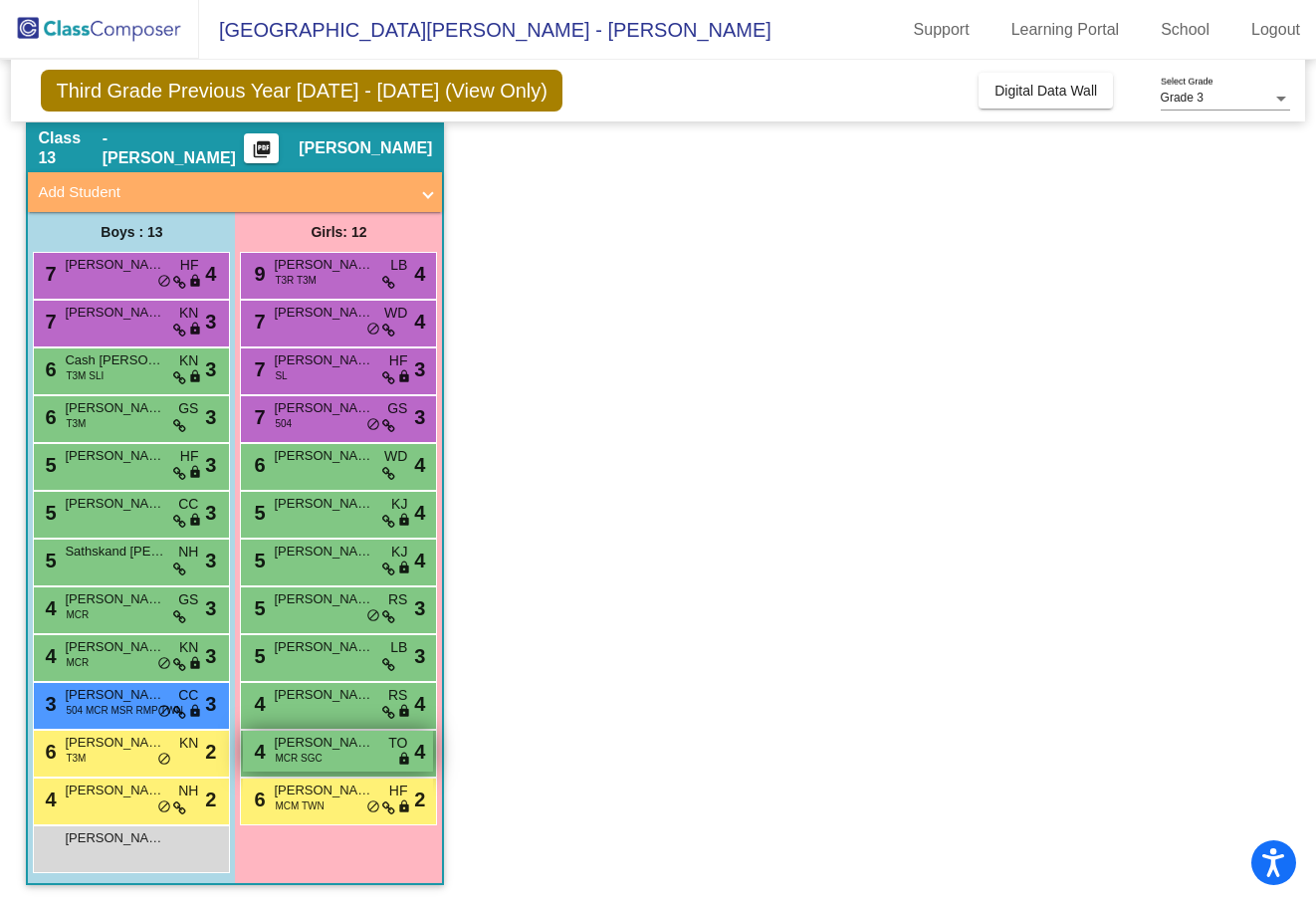
click at [328, 742] on span "[PERSON_NAME]" at bounding box center [324, 743] width 100 height 20
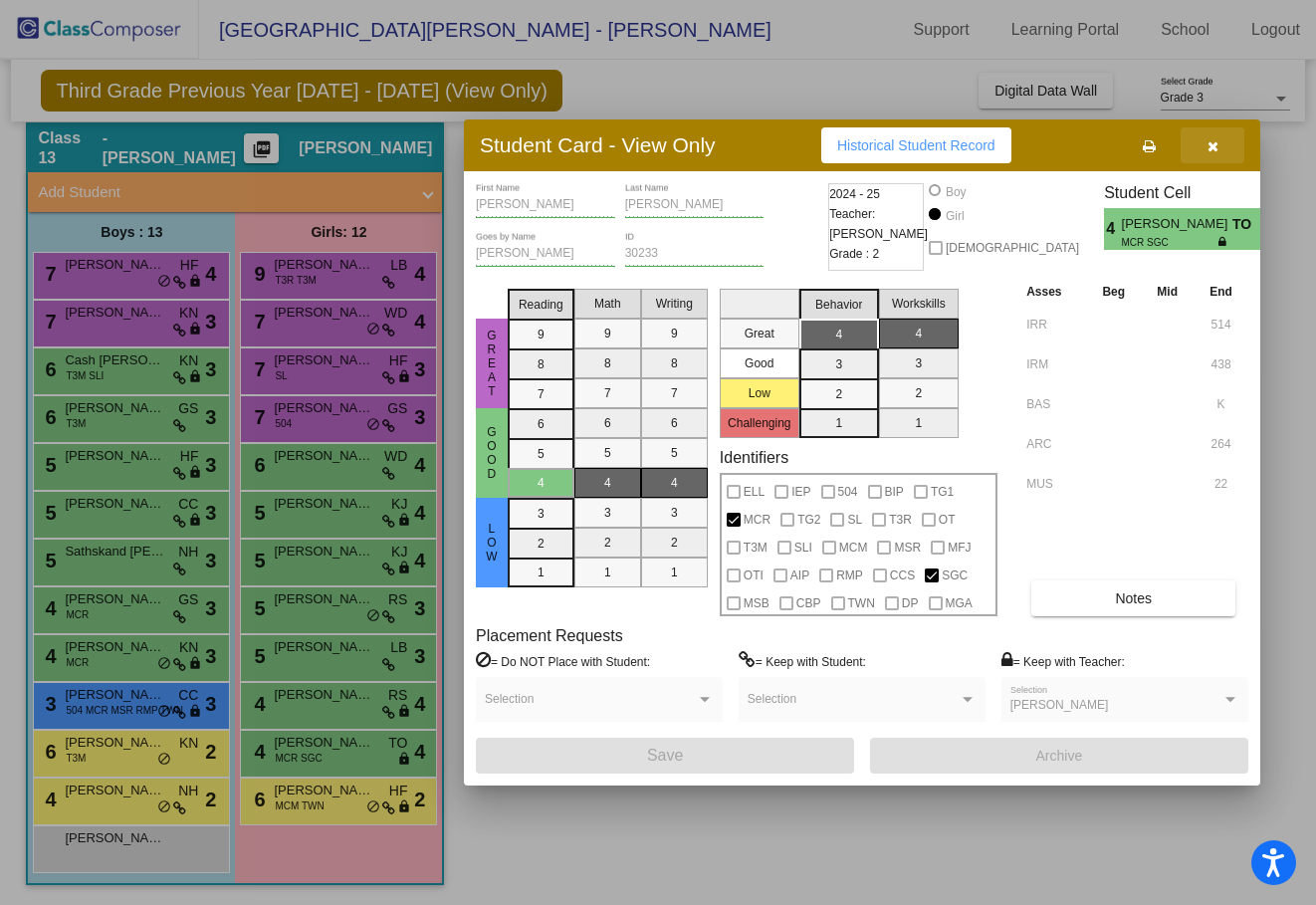
click at [1133, 143] on icon "button" at bounding box center [1212, 146] width 11 height 14
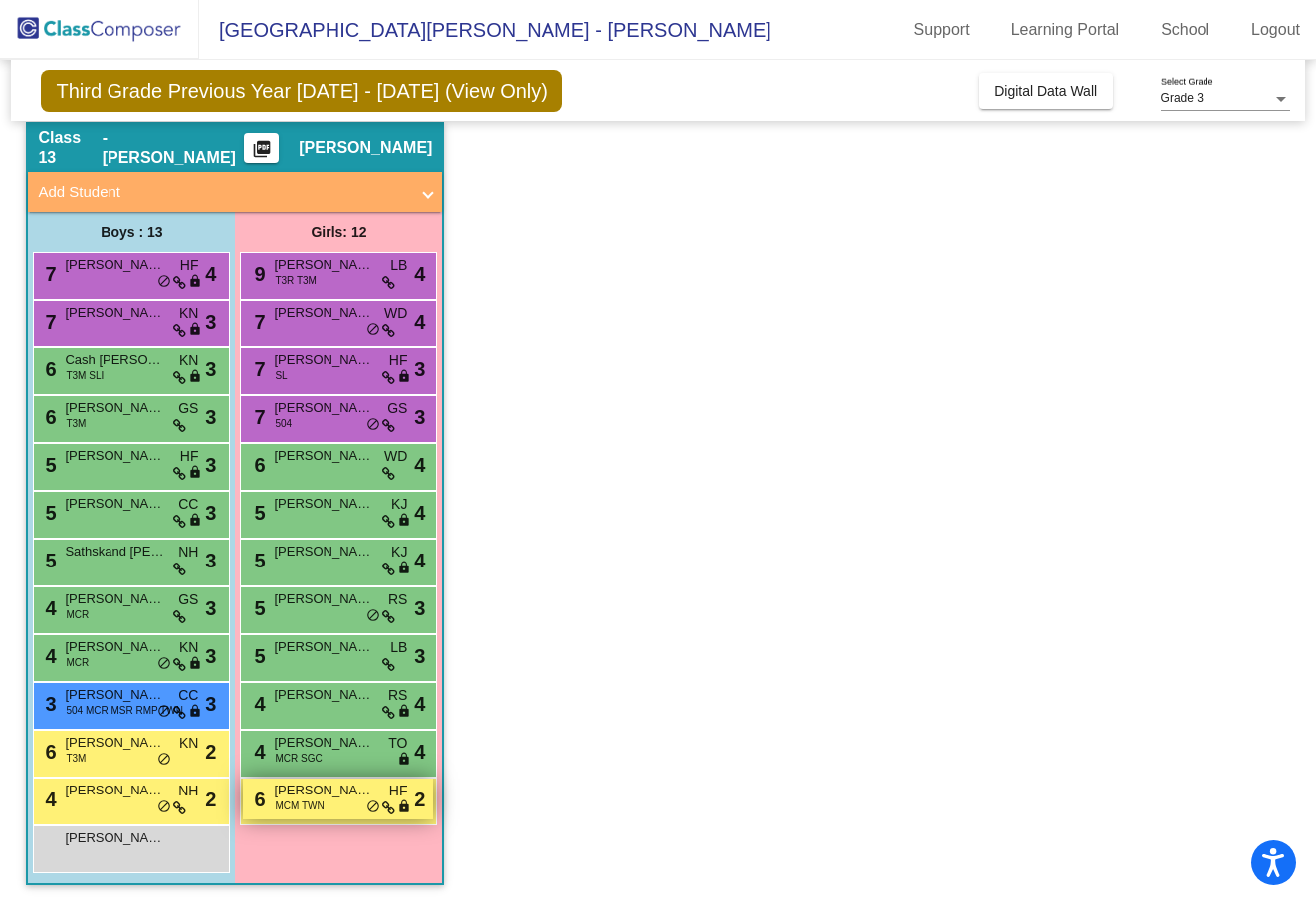
click at [314, 794] on span "[PERSON_NAME]" at bounding box center [324, 790] width 100 height 20
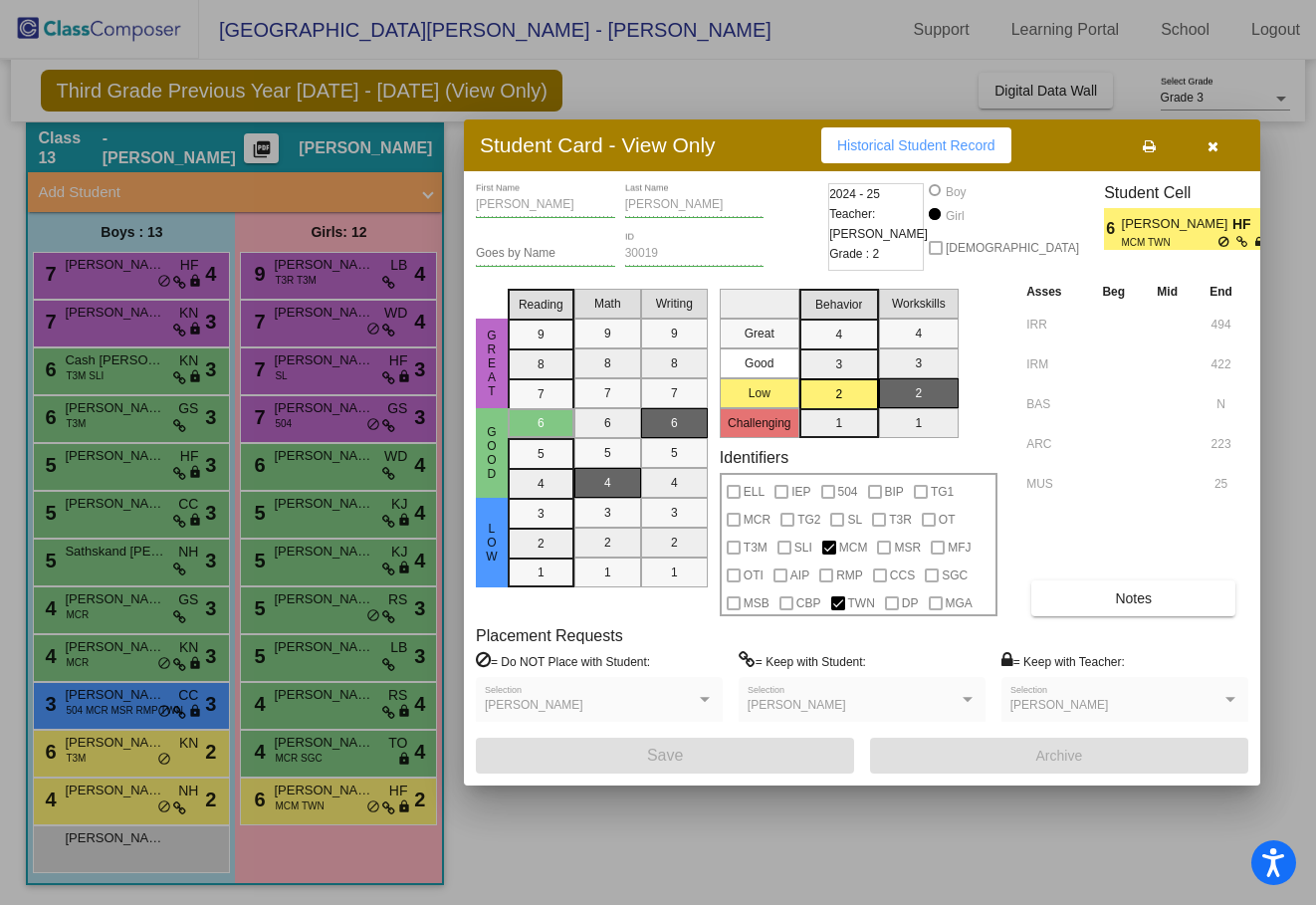
click at [1133, 152] on icon "button" at bounding box center [1212, 146] width 11 height 14
